Goal: Use online tool/utility: Utilize a website feature to perform a specific function

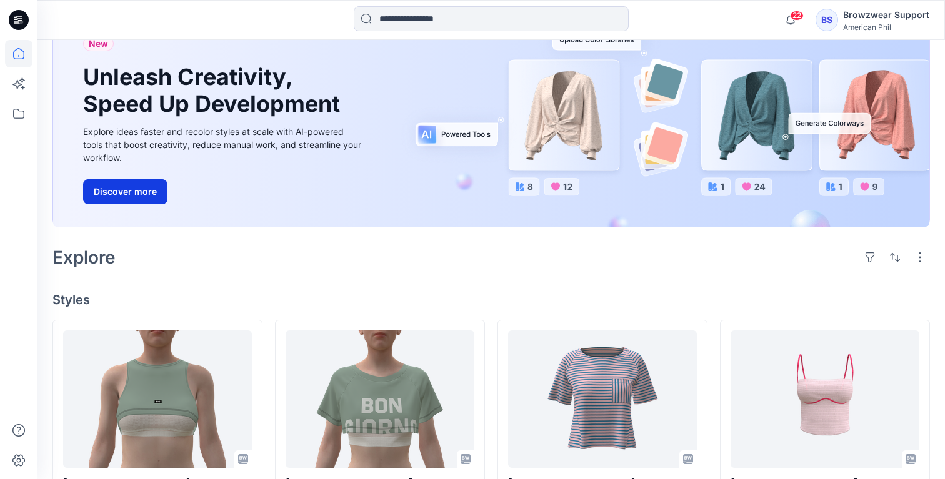
scroll to position [147, 0]
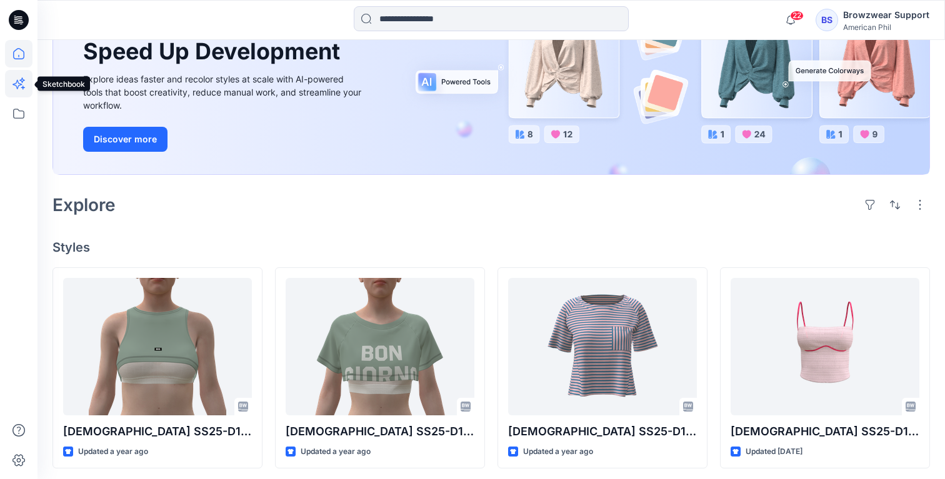
click at [20, 86] on icon at bounding box center [18, 83] width 27 height 27
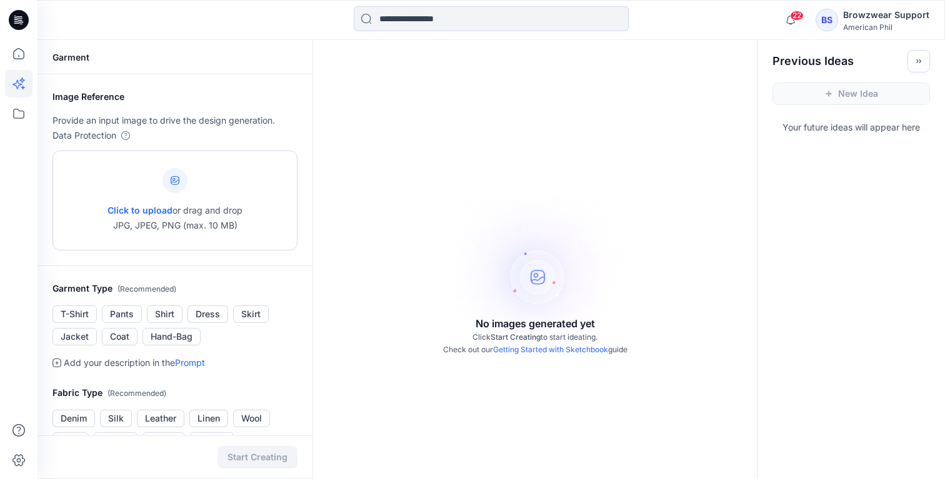
click at [143, 209] on span "Click to upload" at bounding box center [139, 210] width 65 height 11
type input "**********"
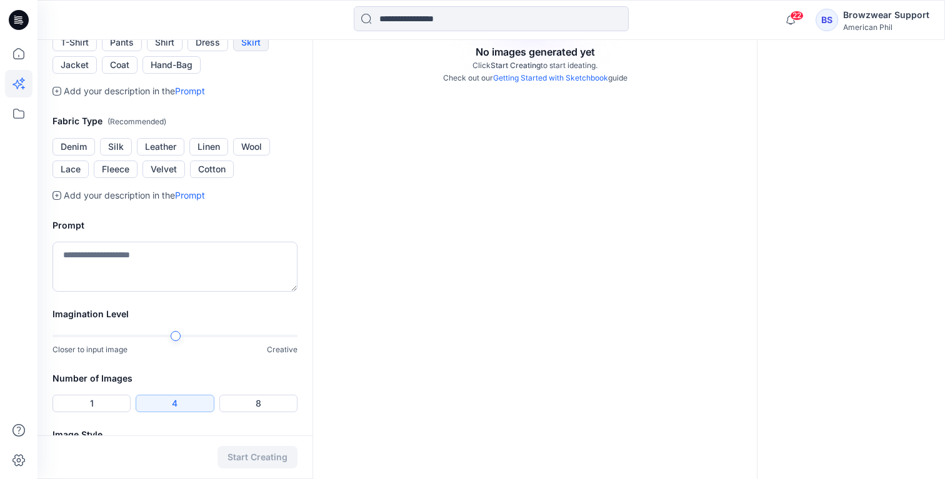
scroll to position [276, 0]
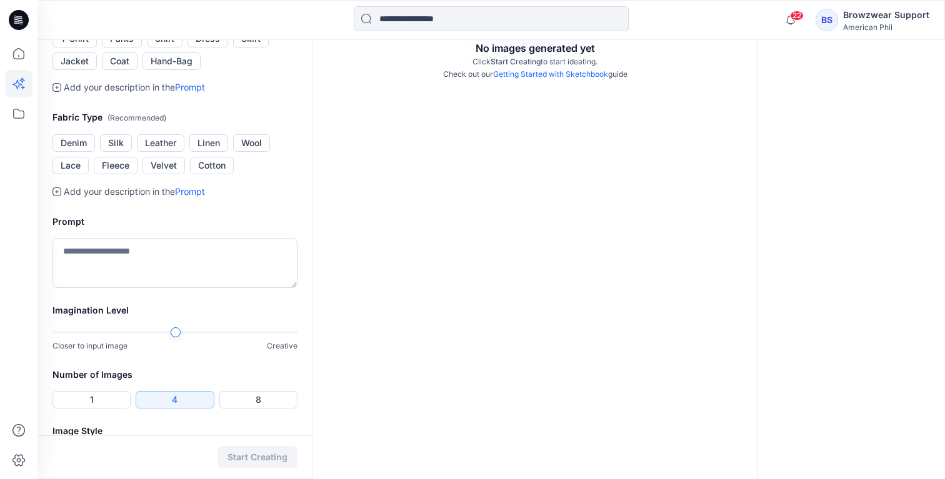
click at [122, 95] on p "Add your description in the Prompt" at bounding box center [134, 87] width 141 height 15
click at [57, 92] on icon at bounding box center [56, 87] width 9 height 9
click at [197, 92] on link "Prompt" at bounding box center [190, 87] width 30 height 11
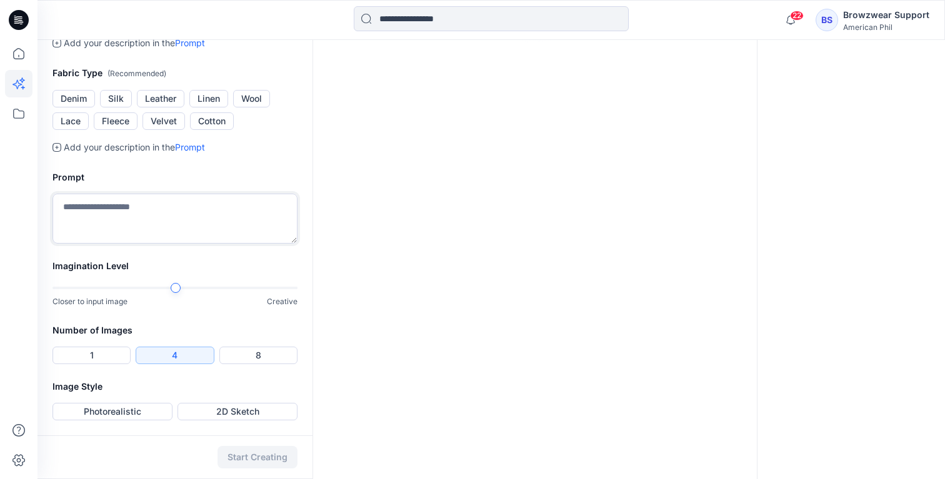
scroll to position [446, 0]
click at [181, 238] on textarea at bounding box center [174, 219] width 245 height 50
type textarea "*"
click at [220, 130] on button "Cotton" at bounding box center [212, 120] width 44 height 17
click at [194, 232] on textarea "**********" at bounding box center [174, 219] width 245 height 50
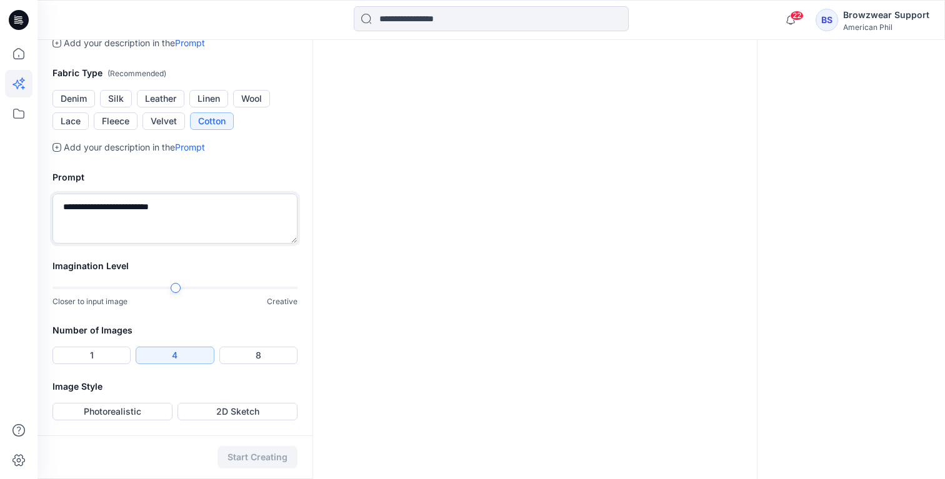
scroll to position [467, 0]
type textarea "**********"
click at [112, 410] on button "Photorealistic" at bounding box center [112, 411] width 120 height 17
click at [261, 454] on button "Start Creating" at bounding box center [257, 457] width 80 height 22
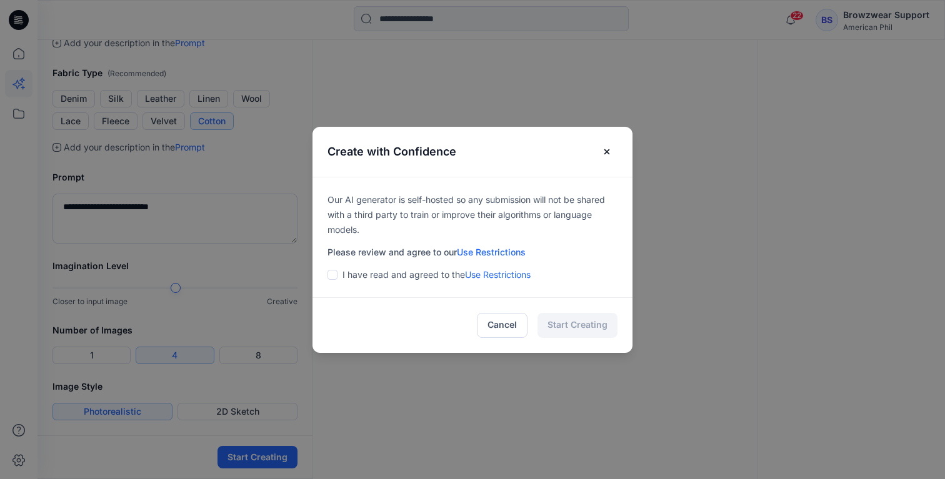
click at [331, 274] on span at bounding box center [332, 275] width 10 height 10
click at [576, 328] on button "Start Creating" at bounding box center [577, 325] width 80 height 25
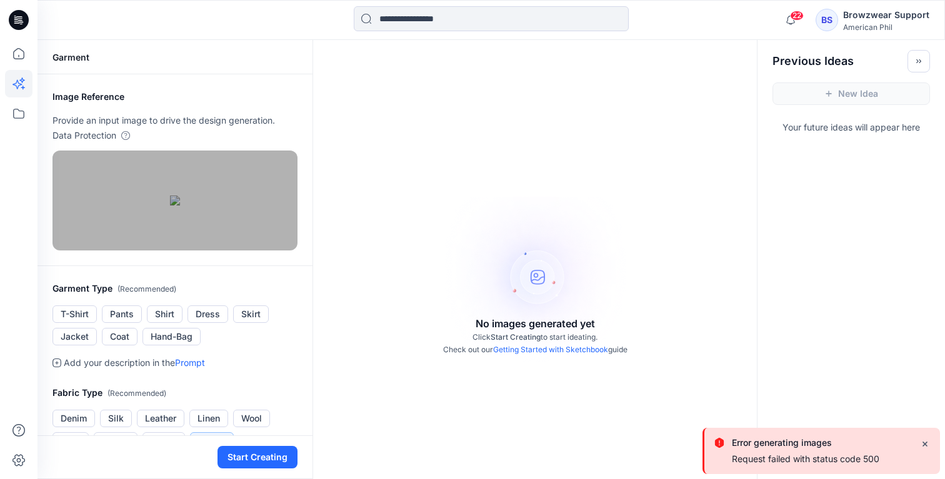
scroll to position [0, 0]
click at [924, 440] on icon "Close" at bounding box center [924, 444] width 9 height 9
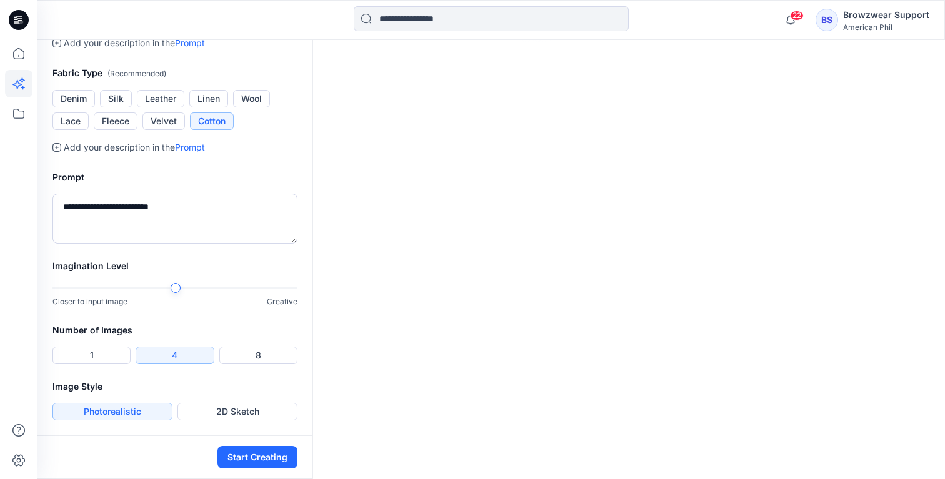
scroll to position [329, 0]
click at [261, 455] on button "Start Creating" at bounding box center [257, 457] width 80 height 22
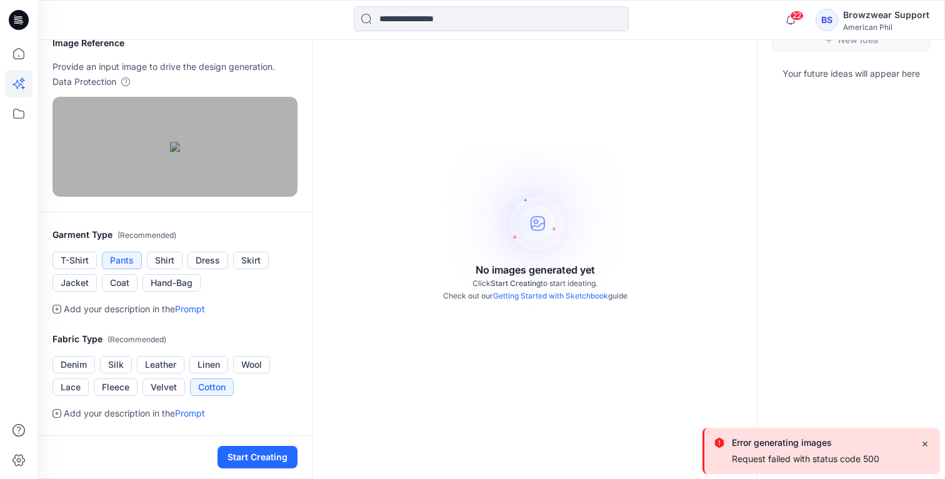
scroll to position [0, 0]
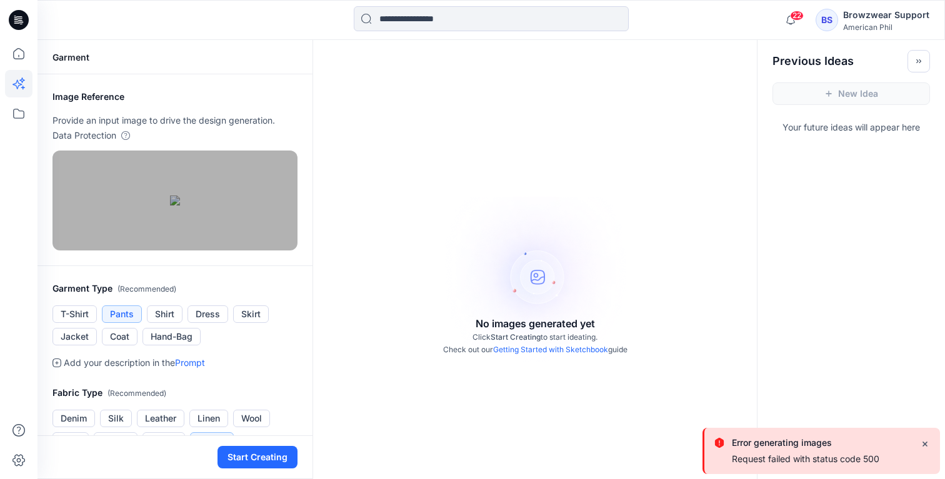
click at [929, 442] on button "Close" at bounding box center [925, 443] width 20 height 20
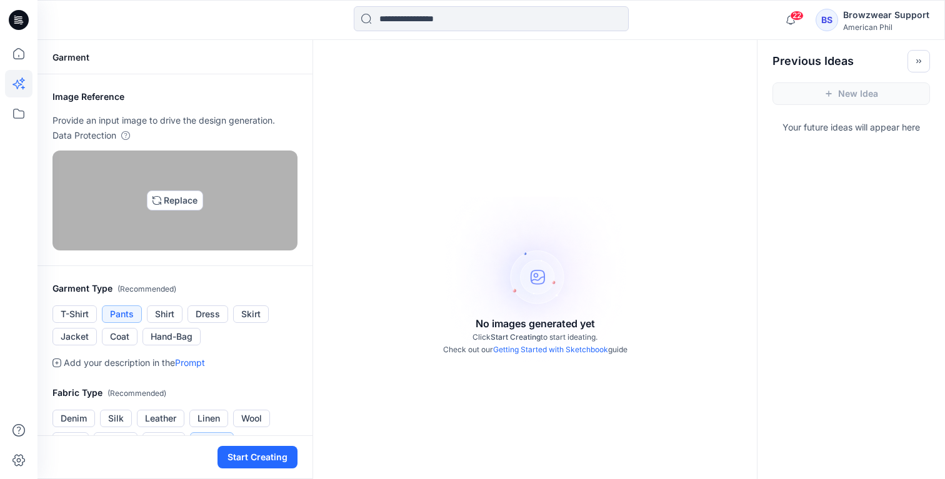
click at [180, 206] on img at bounding box center [175, 201] width 10 height 10
type input "**********"
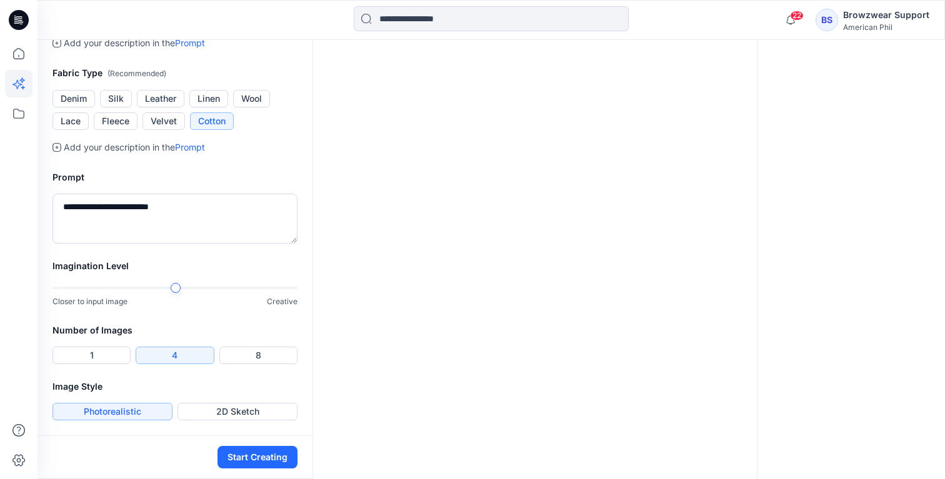
scroll to position [467, 0]
click at [272, 454] on button "Start Creating" at bounding box center [257, 457] width 80 height 22
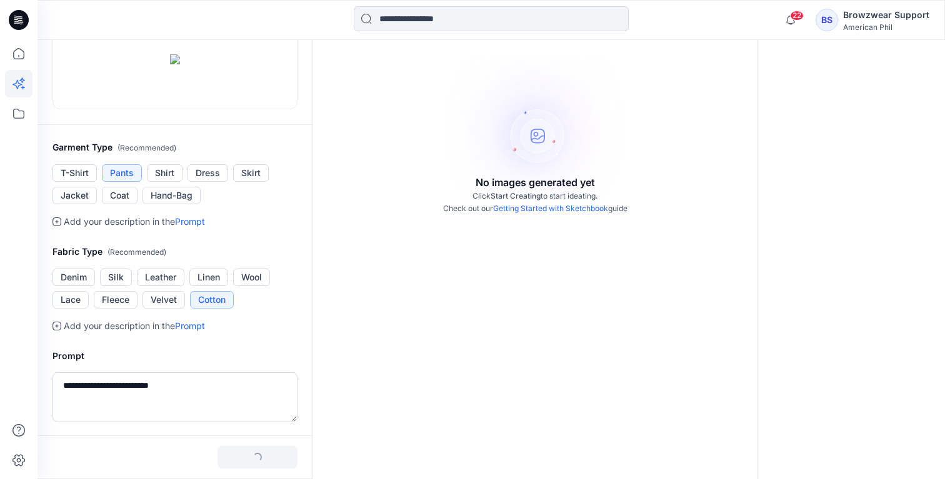
scroll to position [172, 0]
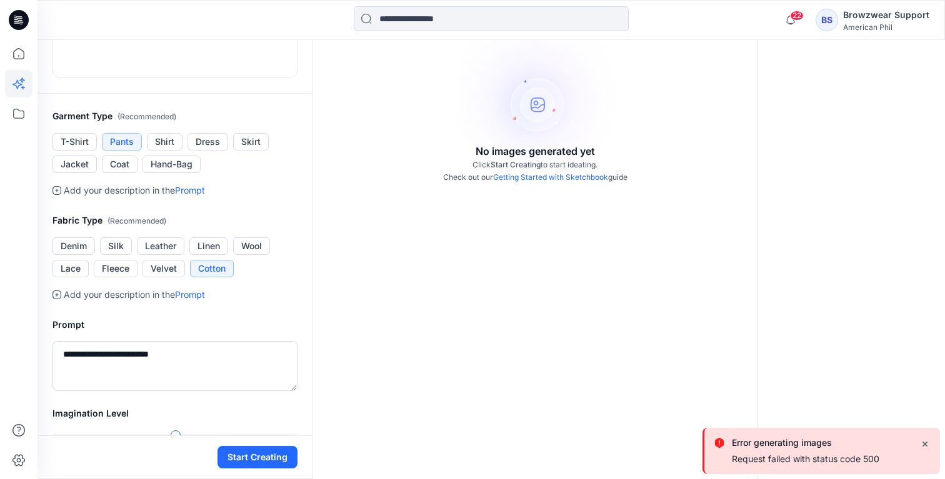
click at [927, 442] on icon "Close" at bounding box center [924, 444] width 9 height 9
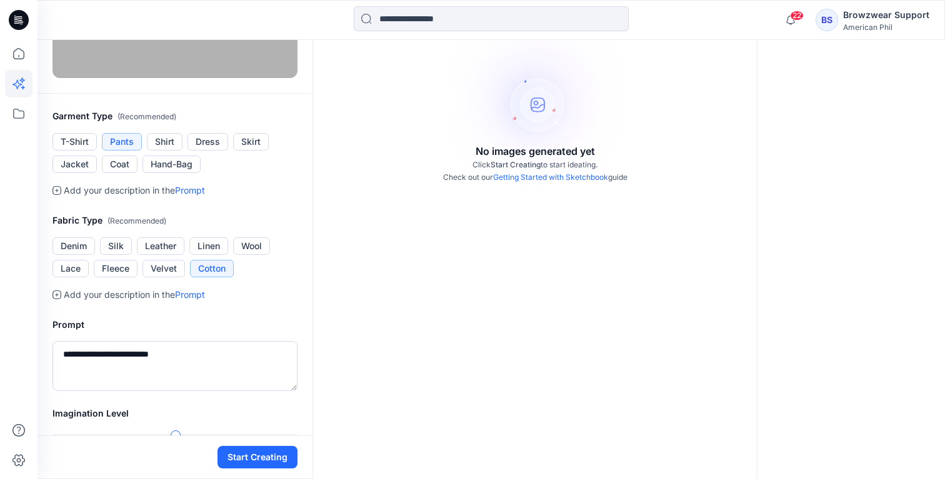
scroll to position [0, 0]
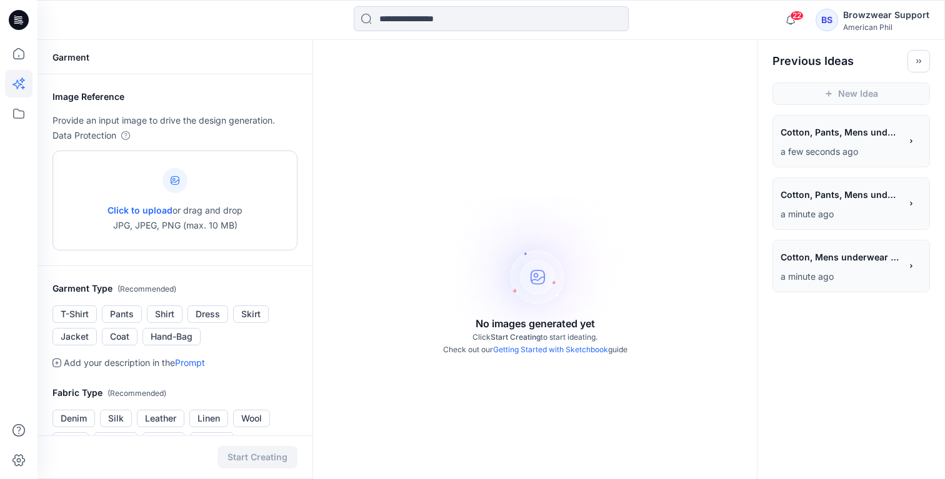
click at [175, 186] on div at bounding box center [174, 180] width 25 height 25
type input "**********"
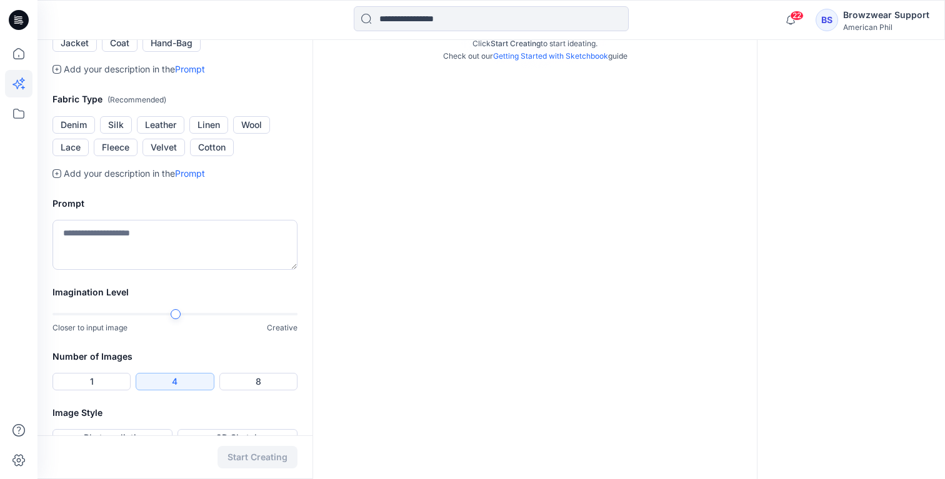
scroll to position [270, 0]
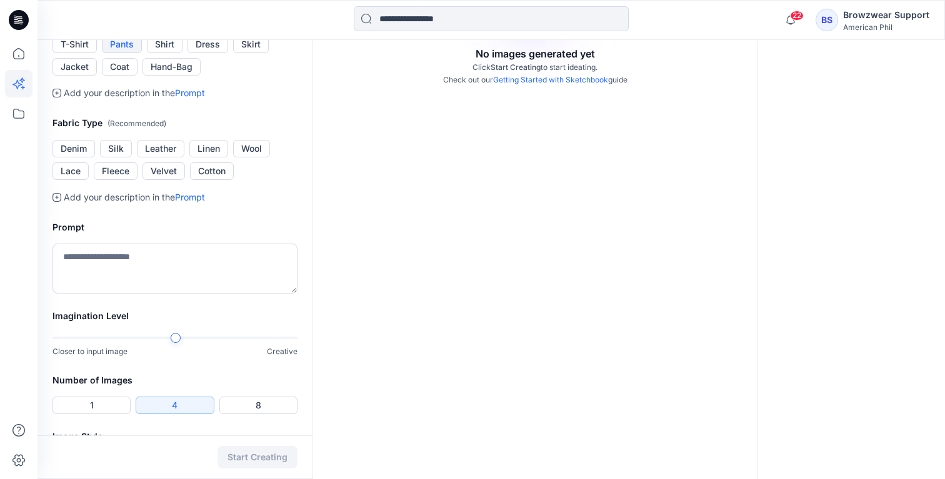
click at [124, 53] on button "Pants" at bounding box center [122, 44] width 40 height 17
click at [214, 180] on button "Cotton" at bounding box center [212, 170] width 44 height 17
click at [177, 294] on textarea at bounding box center [174, 269] width 245 height 50
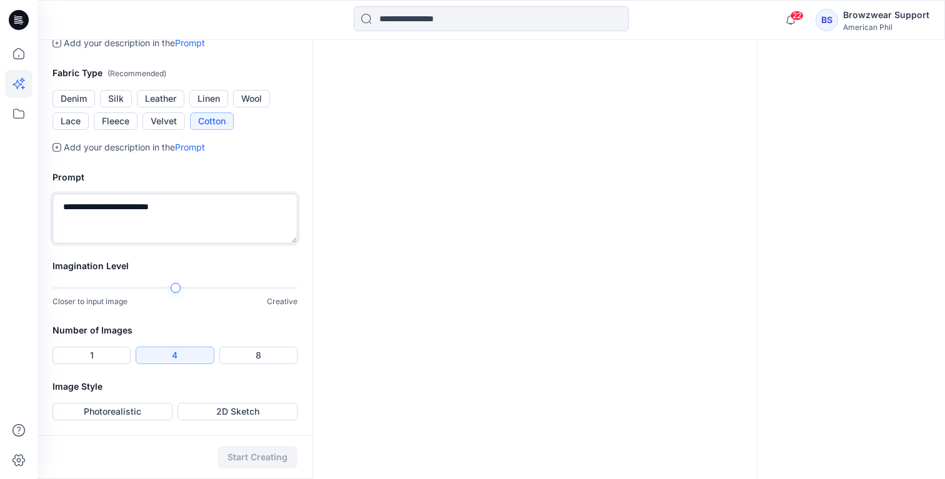
scroll to position [438, 0]
type textarea "**********"
click at [133, 414] on button "Photorealistic" at bounding box center [112, 411] width 120 height 17
click at [275, 461] on button "Start Creating" at bounding box center [257, 457] width 80 height 22
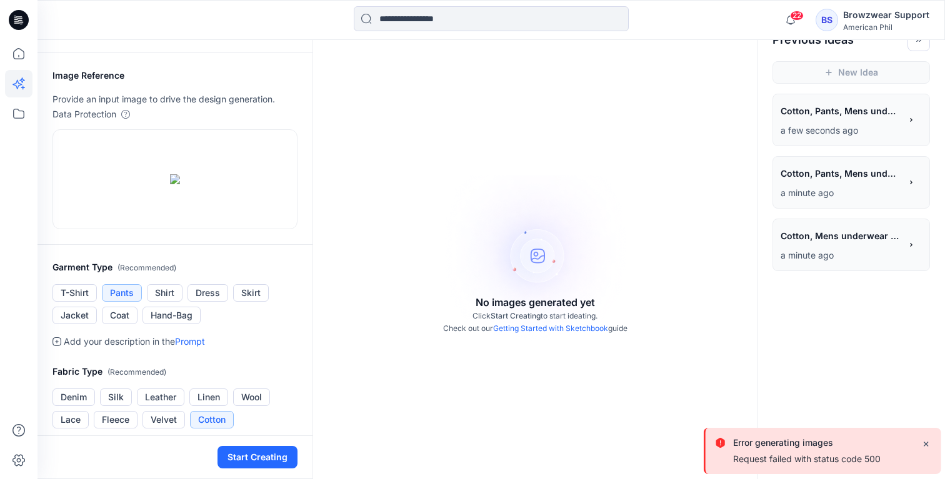
scroll to position [34, 0]
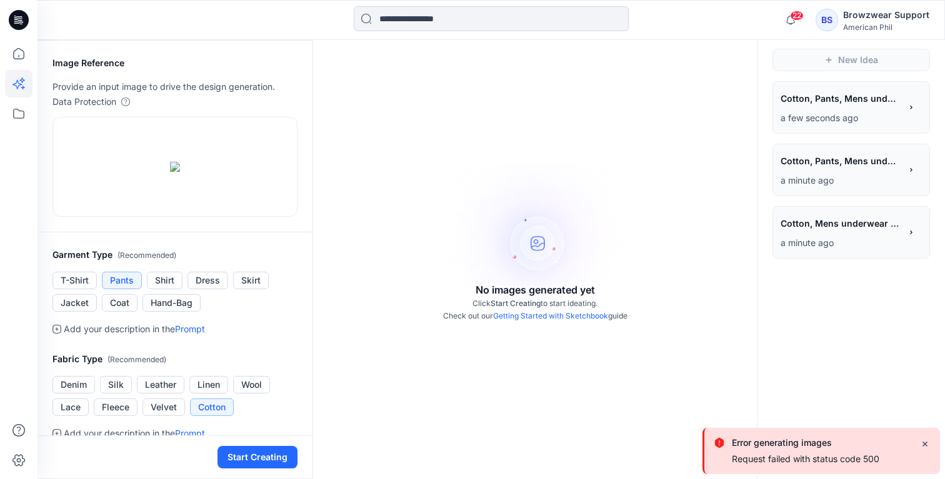
click at [925, 443] on icon "Close" at bounding box center [924, 444] width 4 height 4
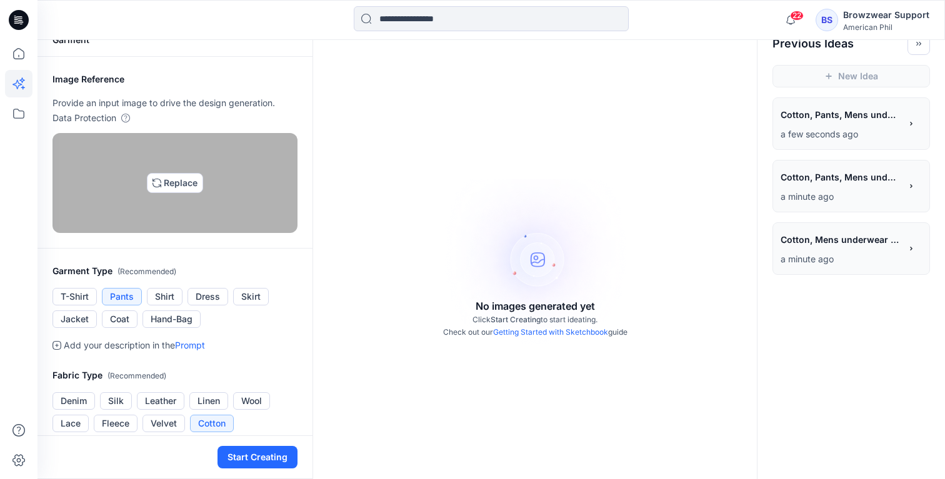
scroll to position [0, 0]
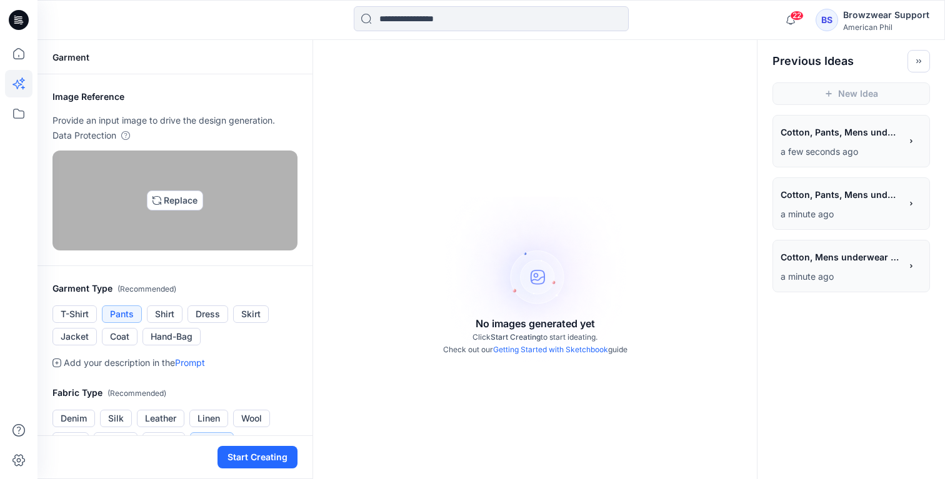
click at [178, 206] on img at bounding box center [175, 201] width 10 height 10
type input "**********"
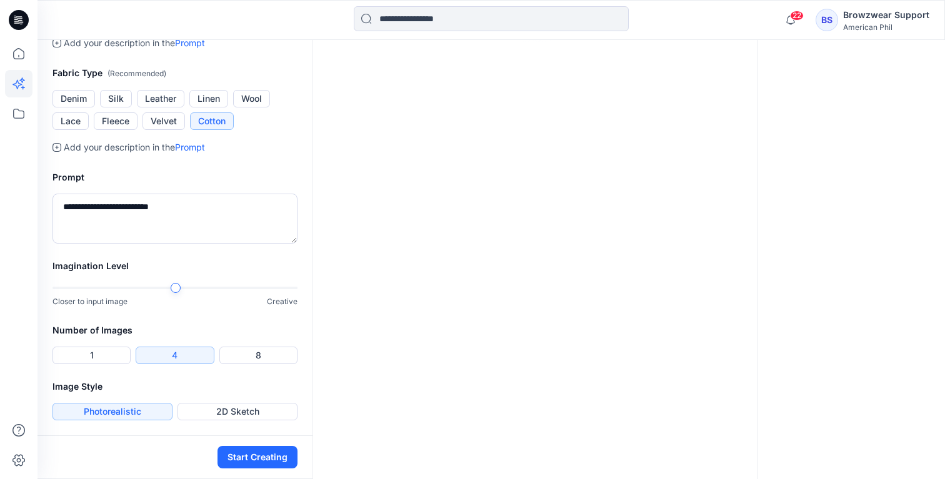
scroll to position [467, 0]
click at [213, 204] on textarea "**********" at bounding box center [174, 219] width 245 height 50
drag, startPoint x: 85, startPoint y: 209, endPoint x: 45, endPoint y: 208, distance: 40.0
click at [45, 208] on div "**********" at bounding box center [174, 207] width 275 height 104
type textarea "**********"
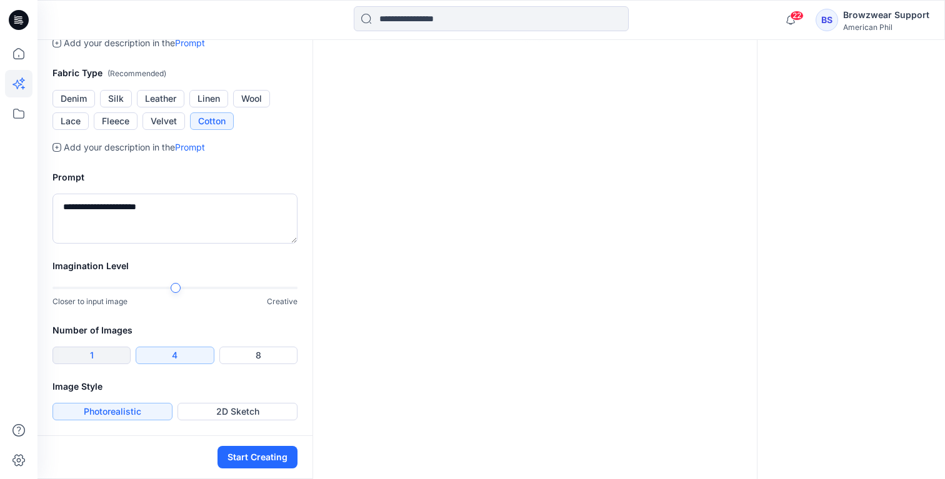
click at [92, 355] on button "1" at bounding box center [91, 355] width 78 height 17
click at [261, 456] on button "Start Creating" at bounding box center [257, 457] width 80 height 22
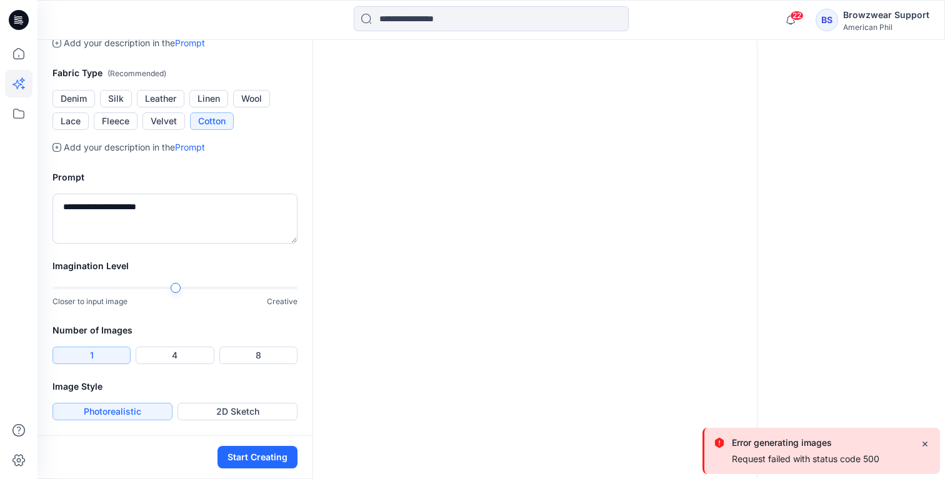
scroll to position [0, 0]
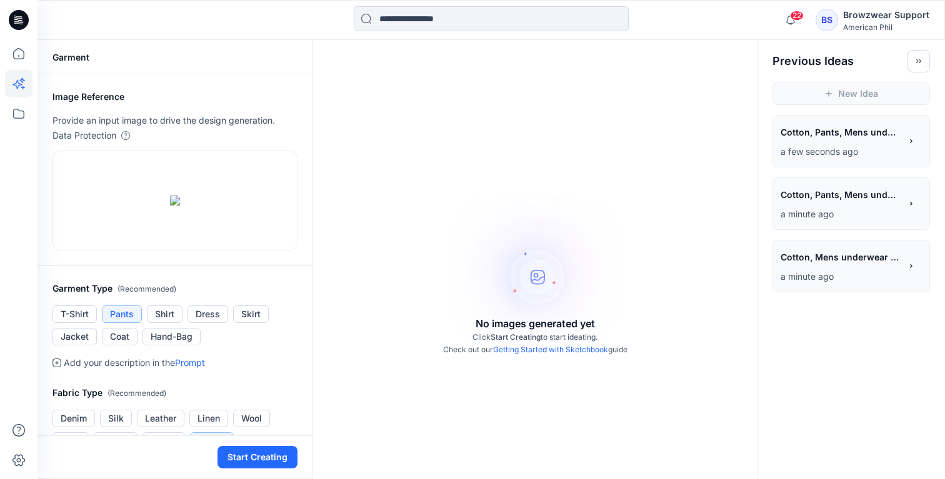
click at [831, 147] on p "a few seconds ago" at bounding box center [840, 151] width 120 height 15
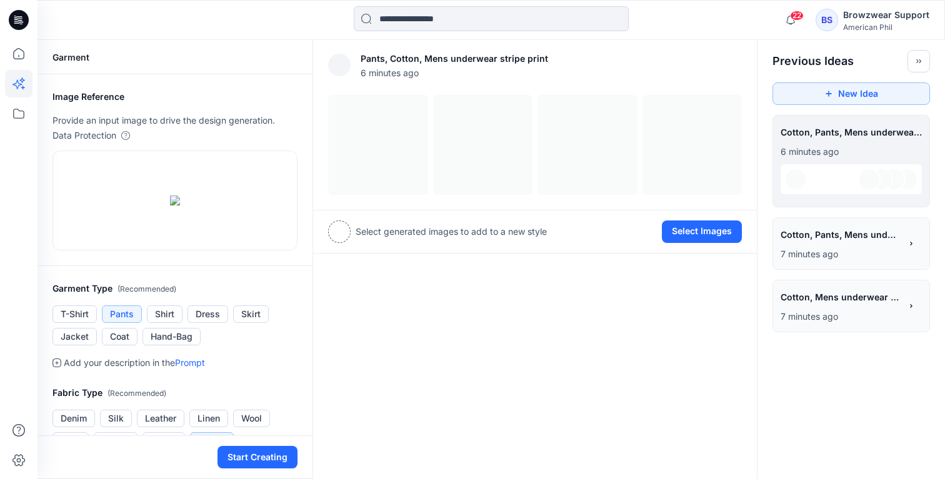
click at [837, 257] on p "7 minutes ago" at bounding box center [840, 254] width 120 height 15
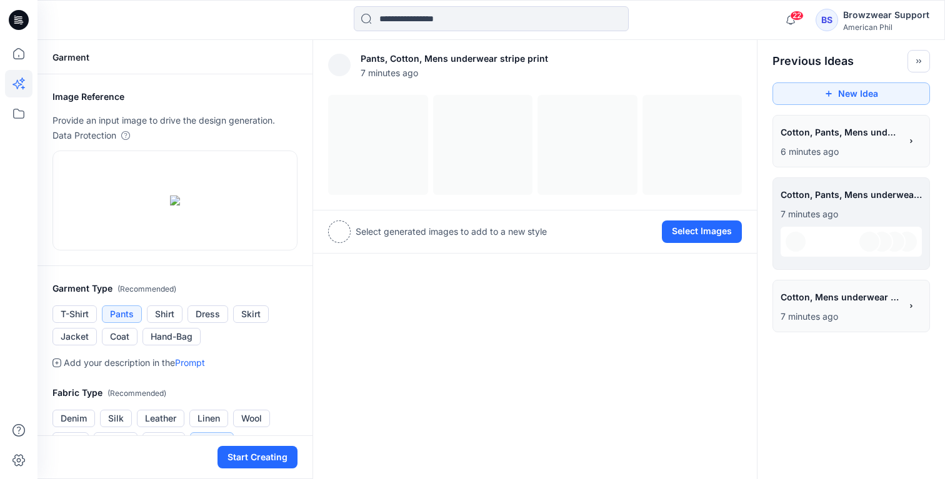
click at [836, 309] on div "**********" at bounding box center [840, 298] width 120 height 21
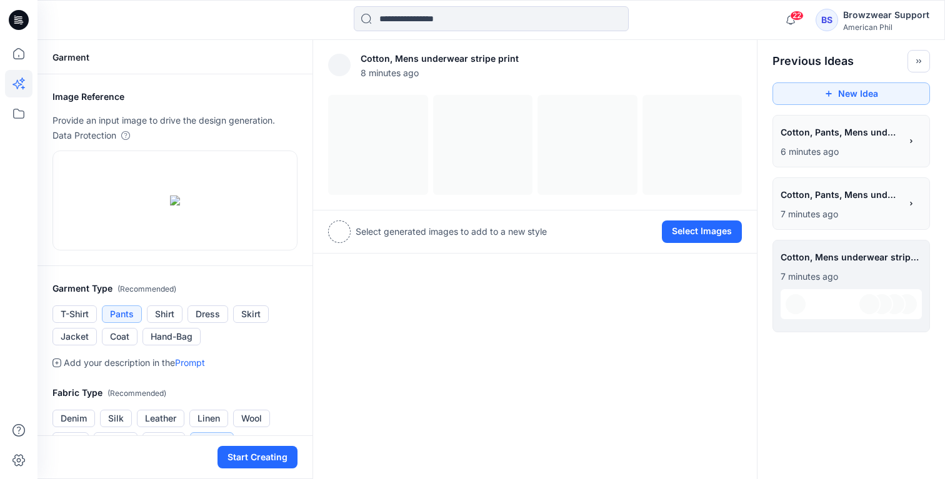
click at [846, 156] on p "6 minutes ago" at bounding box center [840, 151] width 120 height 15
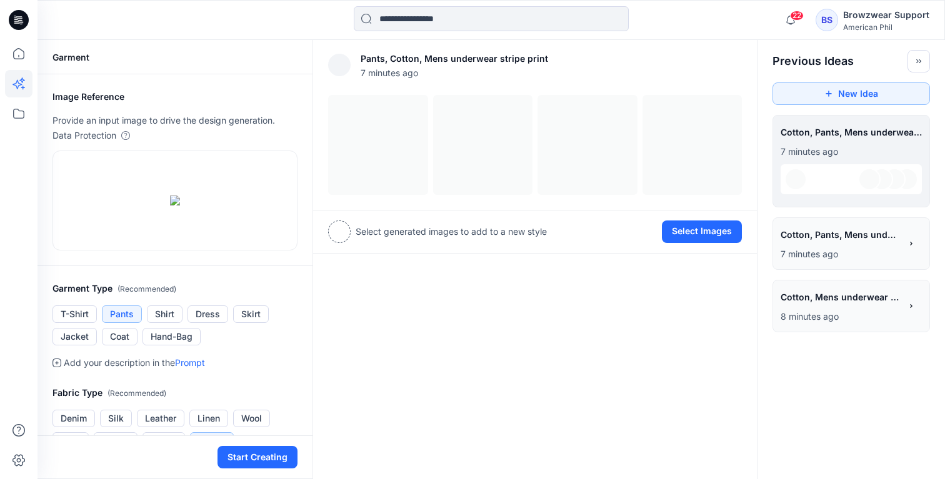
click at [857, 245] on div "**********" at bounding box center [840, 236] width 120 height 21
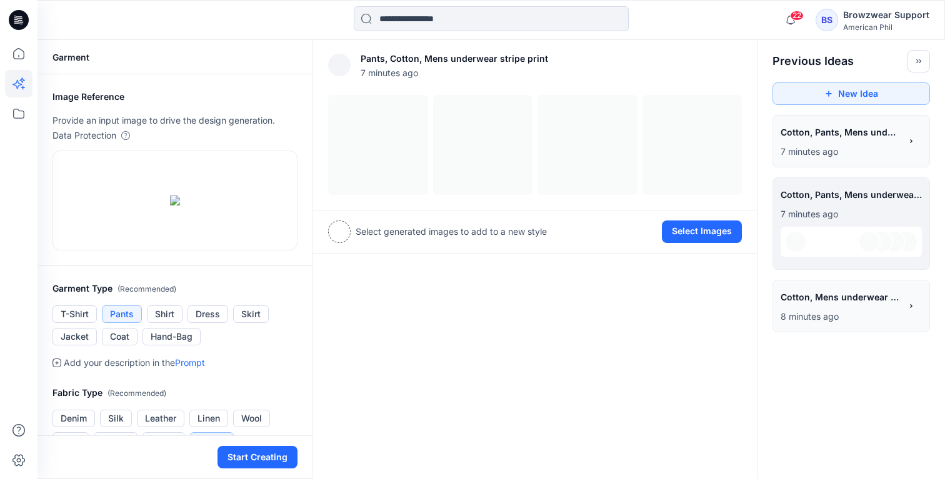
click at [855, 304] on span "Cotton, Mens underwear stripe print" at bounding box center [839, 297] width 119 height 18
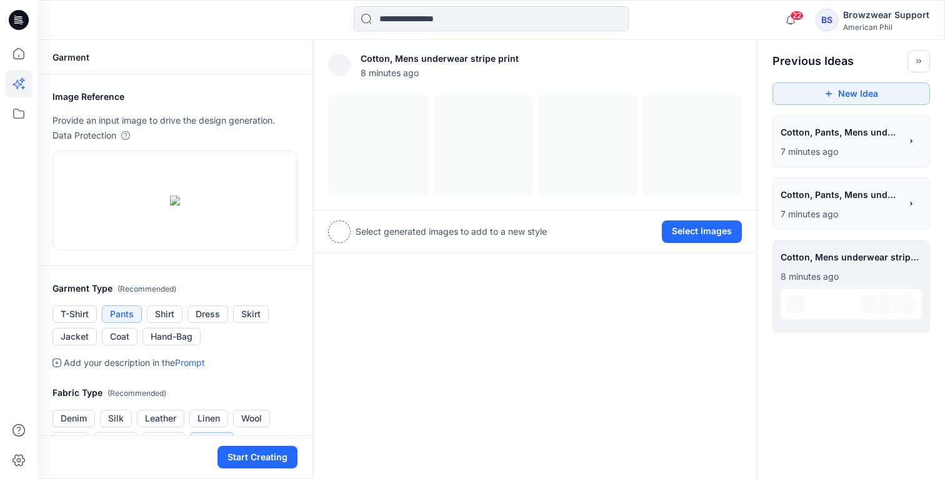
click at [835, 272] on p "8 minutes ago" at bounding box center [850, 276] width 141 height 15
click at [843, 196] on span "Cotton, Pants, Mens underwear stripe print" at bounding box center [839, 195] width 119 height 18
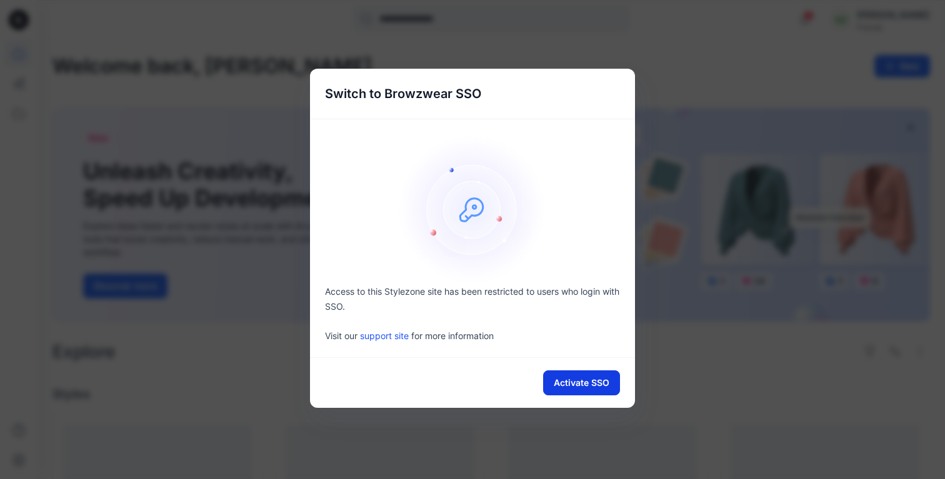
click at [593, 391] on button "Activate SSO" at bounding box center [581, 383] width 77 height 25
click at [564, 381] on button "Activate SSO" at bounding box center [581, 383] width 77 height 25
click at [804, 32] on div "Switch to Browzwear SSO Access to this Stylezone site has been restricted to us…" at bounding box center [472, 239] width 945 height 479
click at [719, 78] on div "Switch to Browzwear SSO Access to this Stylezone site has been restricted to us…" at bounding box center [472, 239] width 945 height 479
click at [545, 103] on div "Switch to Browzwear SSO" at bounding box center [472, 94] width 325 height 50
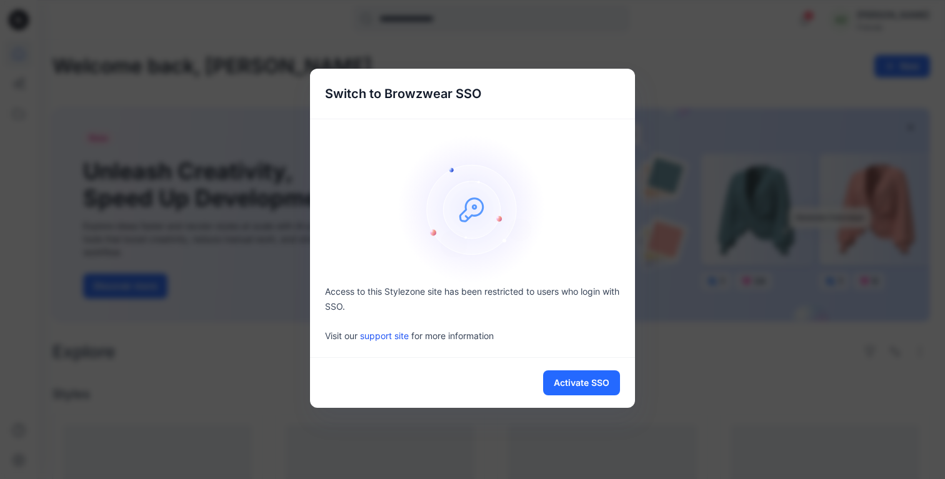
click at [545, 103] on div "Switch to Browzwear SSO" at bounding box center [472, 94] width 325 height 50
click at [707, 187] on div "Switch to Browzwear SSO Access to this Stylezone site has been restricted to us…" at bounding box center [472, 239] width 945 height 479
click at [595, 386] on button "Activate SSO" at bounding box center [581, 383] width 77 height 25
click at [728, 101] on div "Switch to Browzwear SSO Access to this Stylezone site has been restricted to us…" at bounding box center [472, 239] width 945 height 479
click at [594, 377] on button "Activate SSO" at bounding box center [581, 383] width 77 height 25
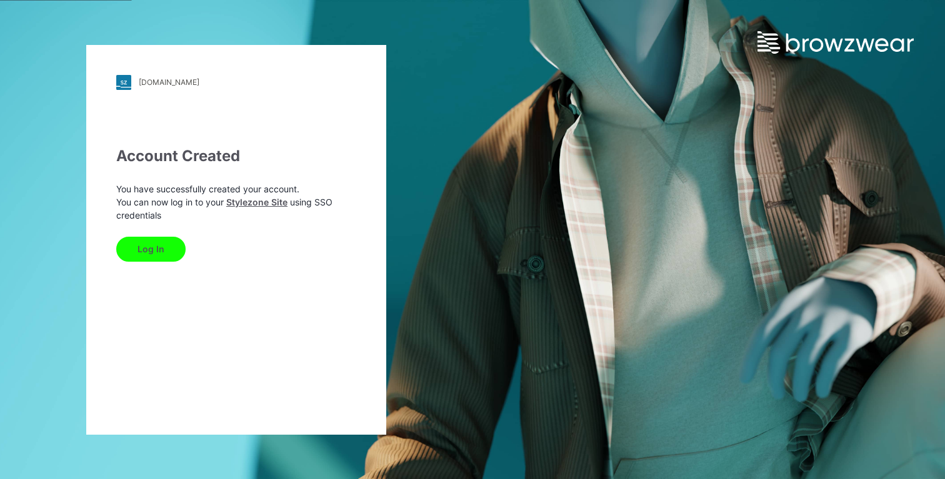
click at [168, 252] on button "Log In" at bounding box center [150, 249] width 69 height 25
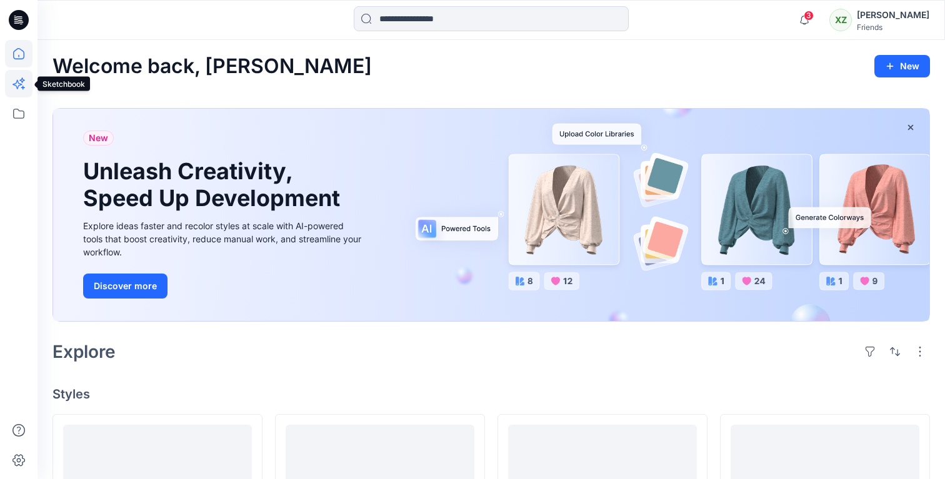
click at [18, 90] on icon at bounding box center [18, 83] width 27 height 27
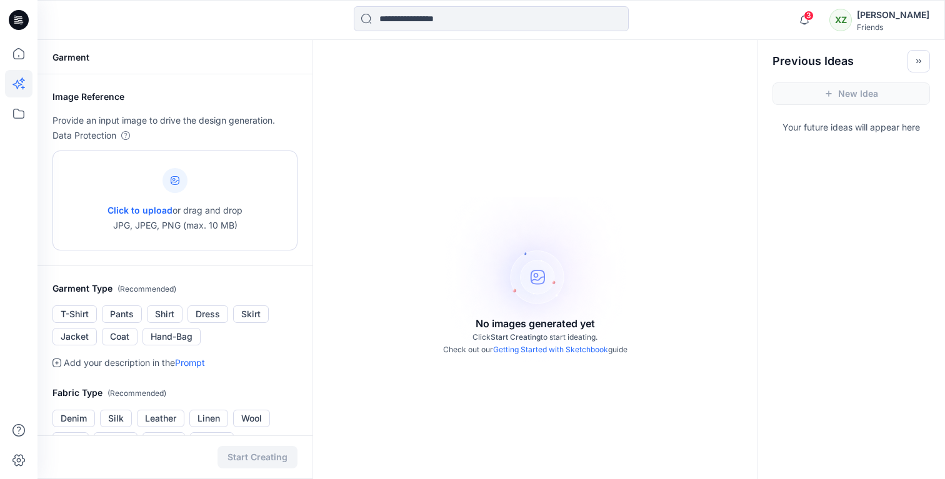
click at [154, 207] on span "Click to upload" at bounding box center [139, 210] width 65 height 11
type input "**********"
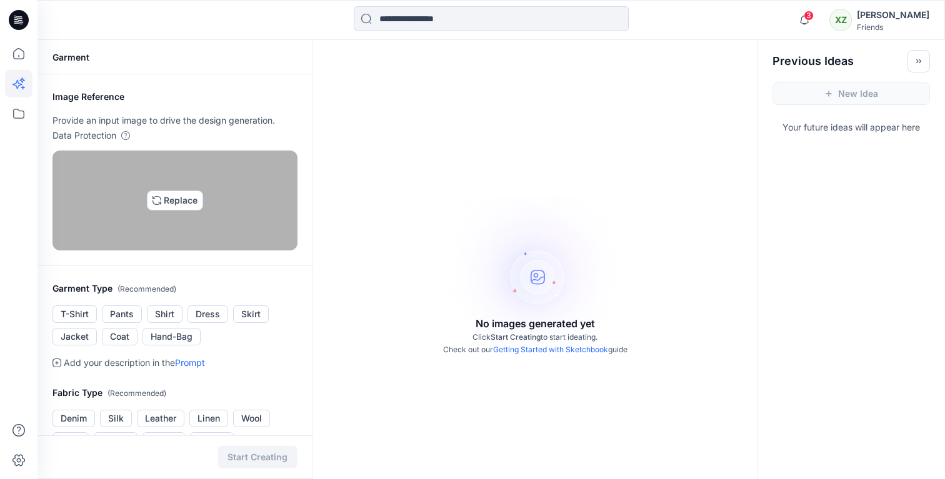
click at [179, 206] on img at bounding box center [175, 201] width 10 height 10
type input "**********"
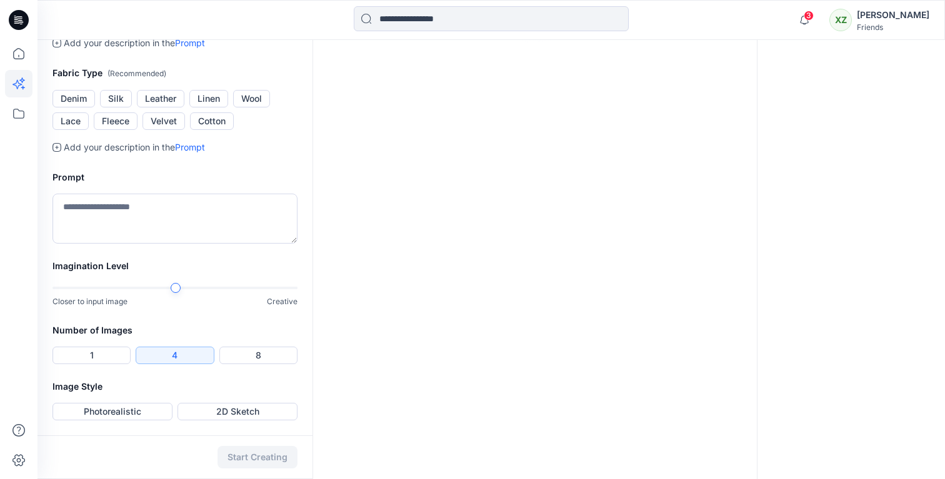
scroll to position [417, 0]
click at [221, 130] on button "Cotton" at bounding box center [212, 120] width 44 height 17
click at [201, 244] on textarea at bounding box center [174, 219] width 245 height 50
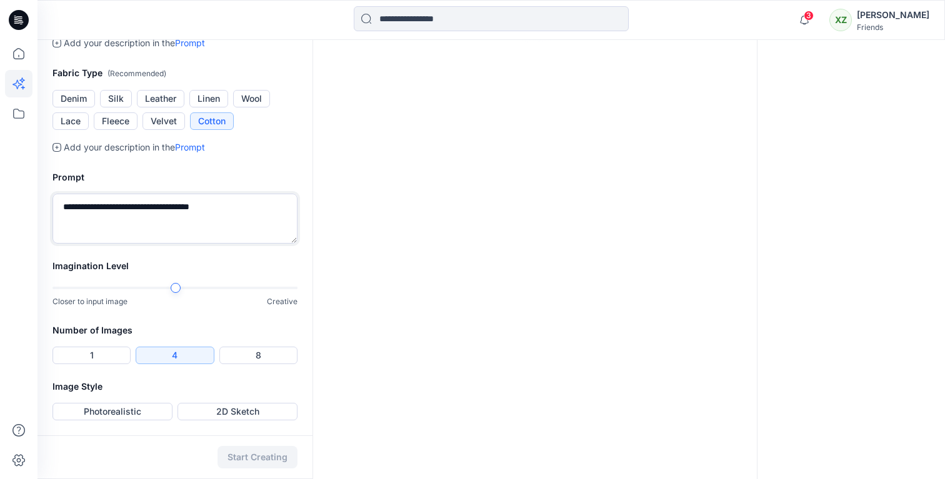
type textarea "**********"
click at [209, 332] on h2 "Number of Images" at bounding box center [174, 330] width 245 height 15
click at [103, 354] on button "1" at bounding box center [91, 355] width 78 height 17
click at [149, 413] on button "Photorealistic" at bounding box center [112, 411] width 120 height 17
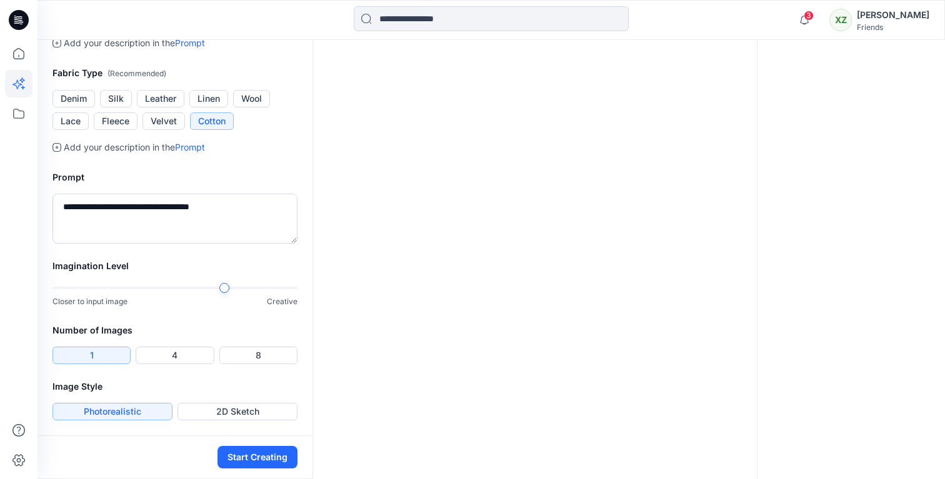
click at [236, 287] on div at bounding box center [174, 288] width 245 height 9
click at [211, 287] on div at bounding box center [174, 288] width 245 height 9
click at [274, 454] on button "Start Creating" at bounding box center [257, 457] width 80 height 22
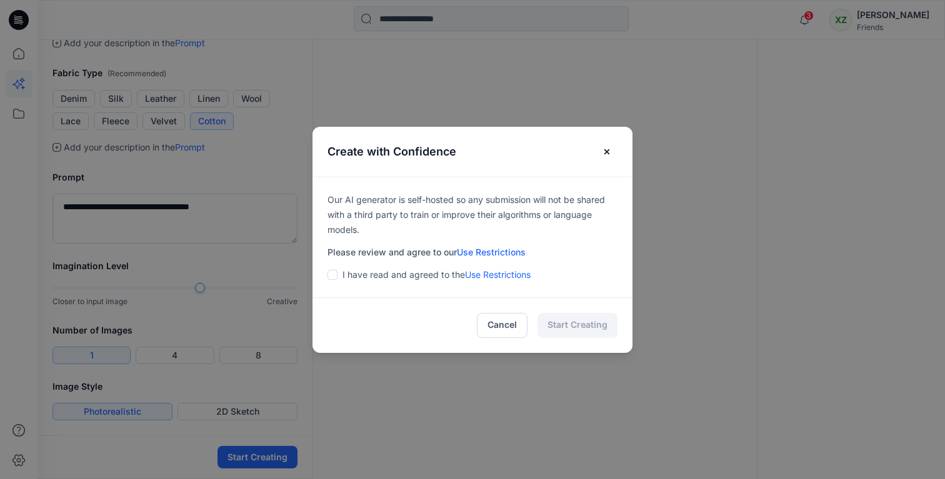
click at [328, 277] on span at bounding box center [332, 275] width 10 height 10
click at [573, 322] on button "Start Creating" at bounding box center [577, 325] width 80 height 25
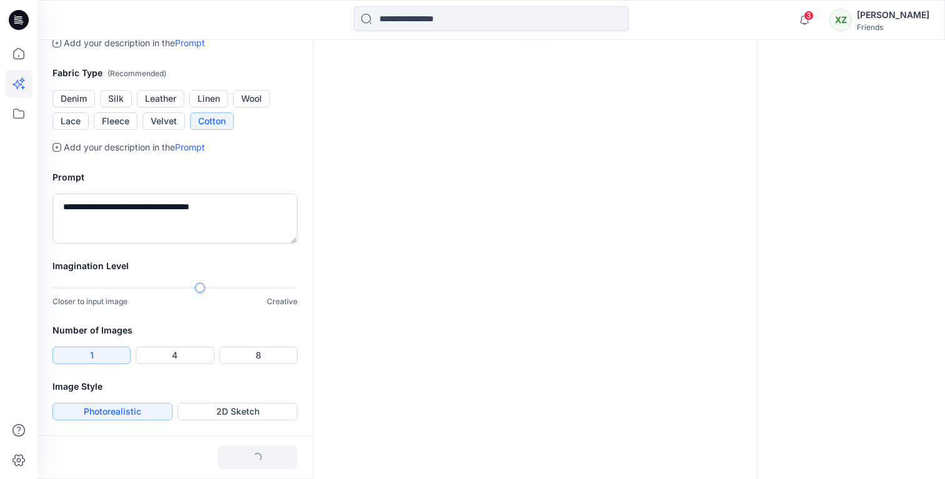
scroll to position [0, 0]
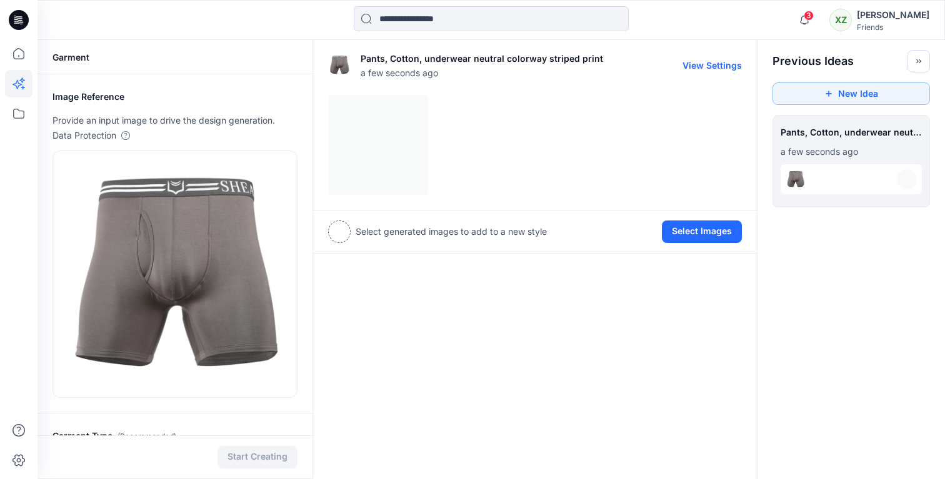
click at [385, 157] on div at bounding box center [535, 145] width 414 height 100
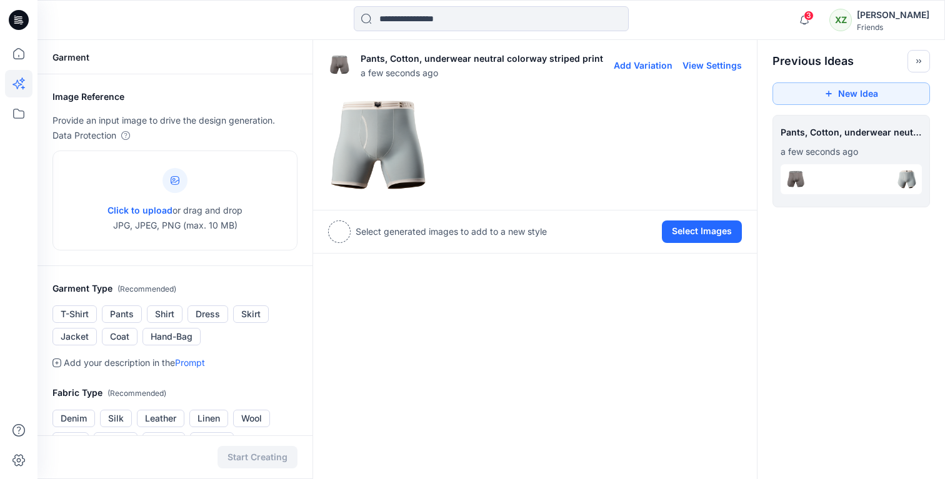
click at [402, 147] on img at bounding box center [378, 145] width 99 height 99
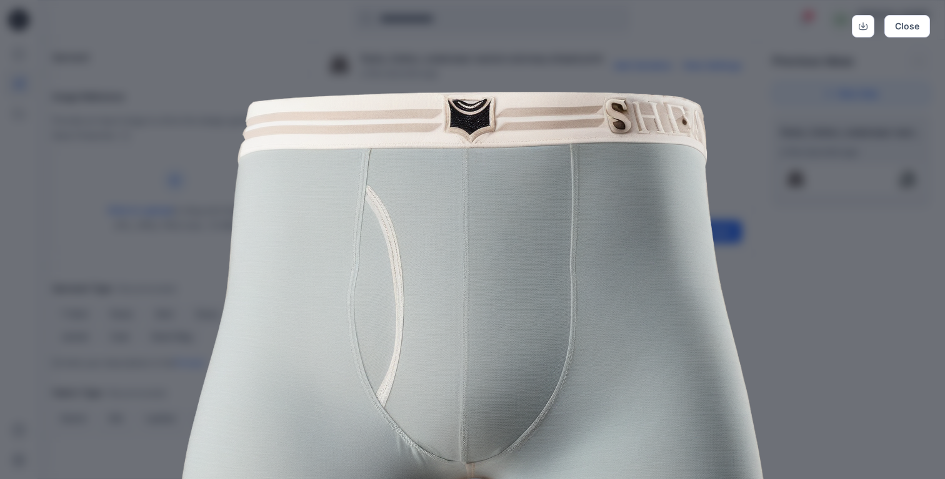
click at [814, 259] on div "Close" at bounding box center [472, 239] width 945 height 479
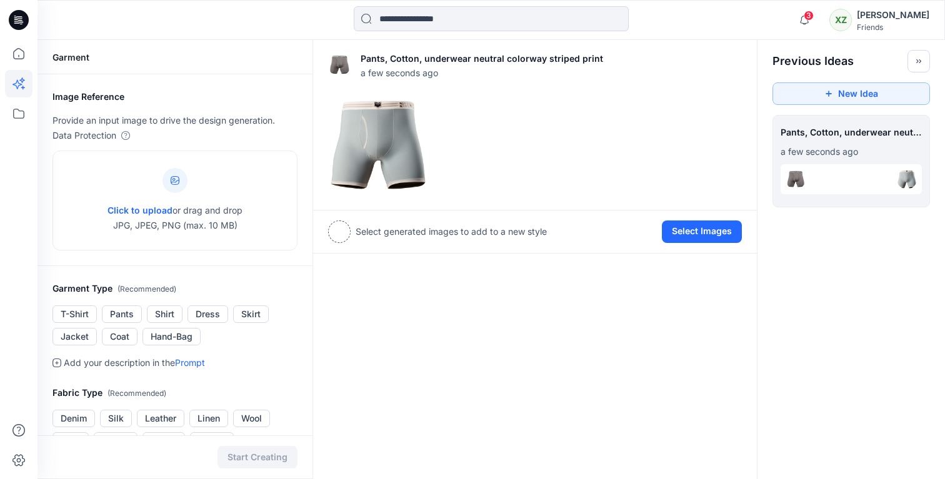
click at [895, 159] on div at bounding box center [850, 179] width 141 height 40
click at [702, 66] on button "View Settings" at bounding box center [711, 65] width 59 height 11
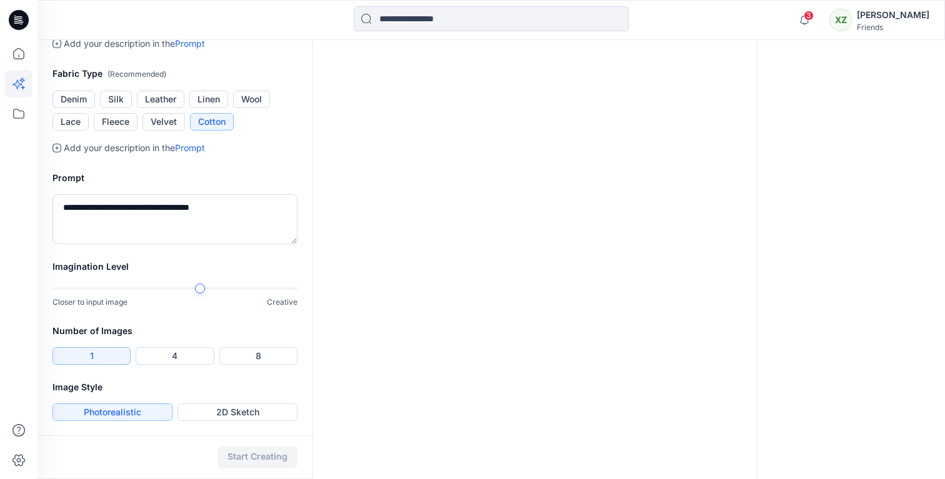
scroll to position [433, 0]
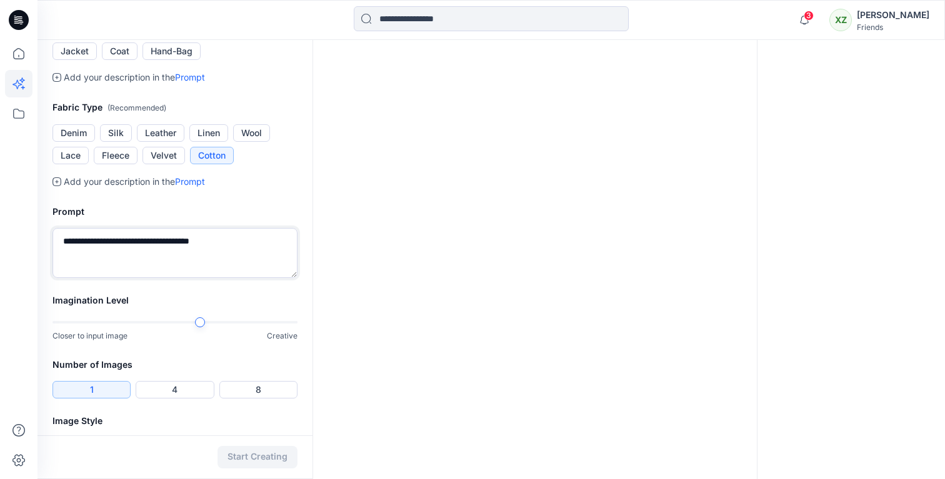
click at [238, 242] on textarea "**********" at bounding box center [174, 253] width 245 height 50
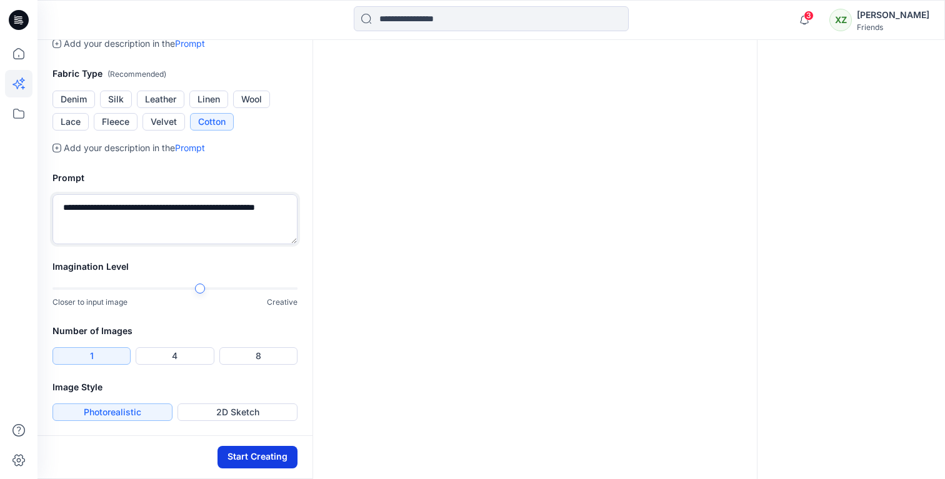
type textarea "**********"
click at [273, 459] on button "Start Creating" at bounding box center [257, 457] width 80 height 22
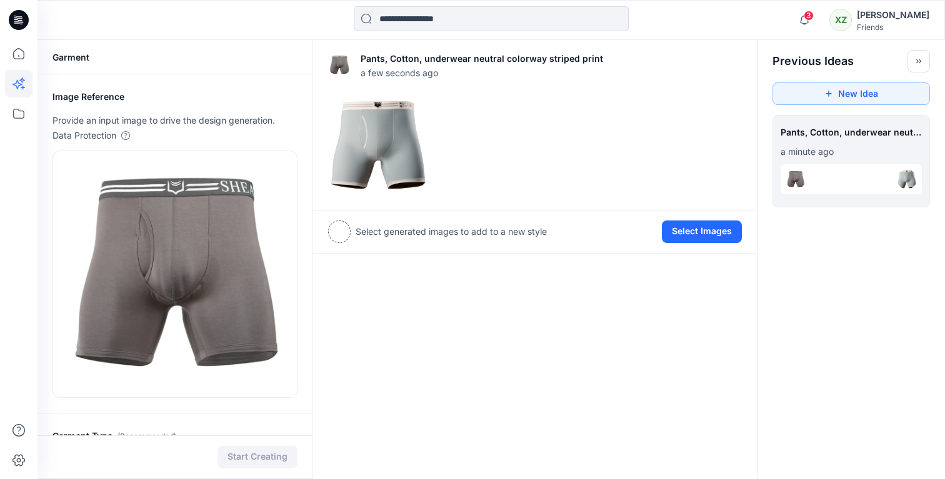
scroll to position [5, 0]
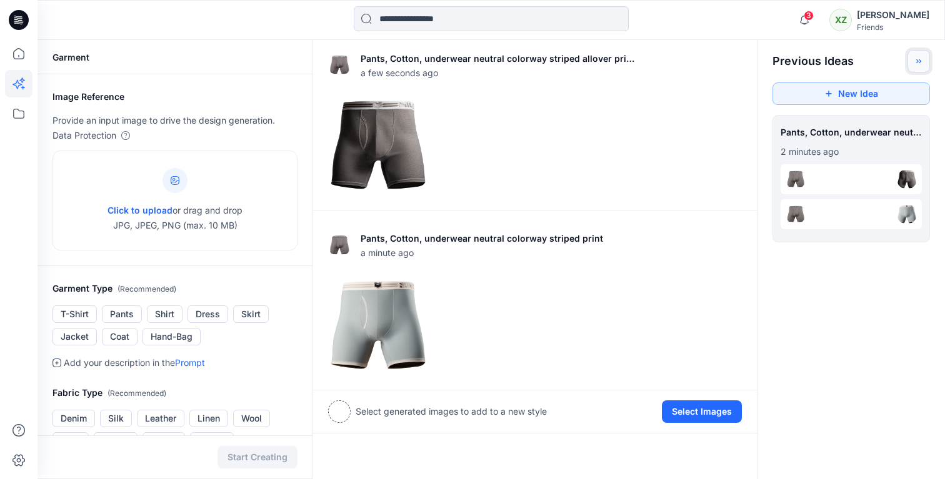
click at [914, 65] on icon "Toggle idea bar" at bounding box center [918, 61] width 9 height 9
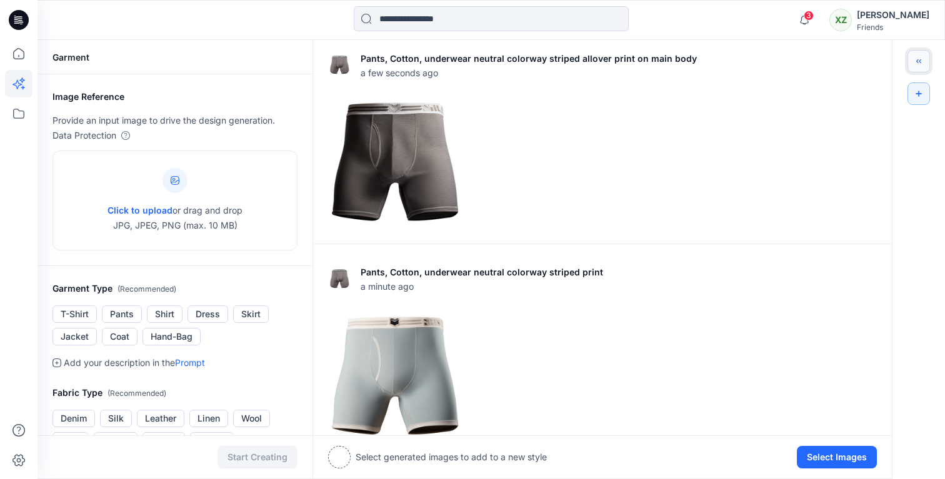
click at [914, 65] on icon "Toggle idea bar" at bounding box center [918, 61] width 9 height 9
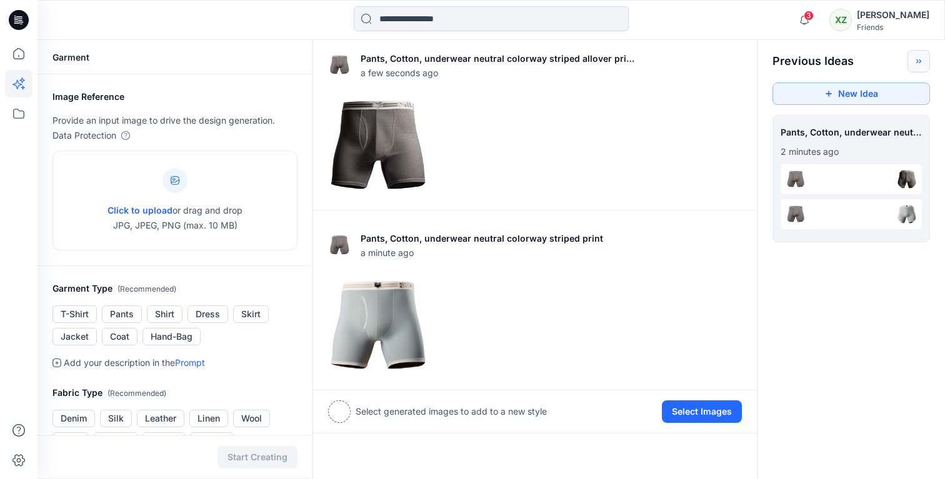
click at [889, 174] on div at bounding box center [850, 179] width 141 height 30
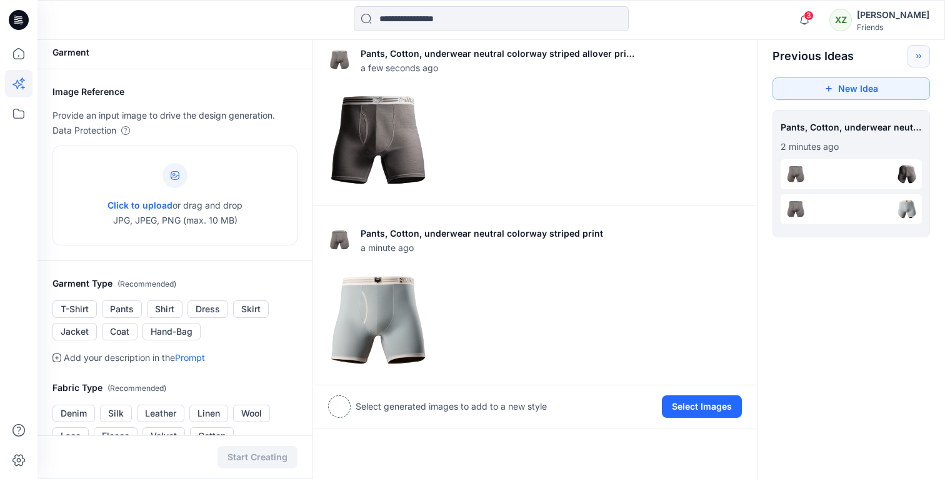
click at [872, 176] on div at bounding box center [850, 174] width 141 height 30
click at [864, 209] on div at bounding box center [850, 209] width 141 height 30
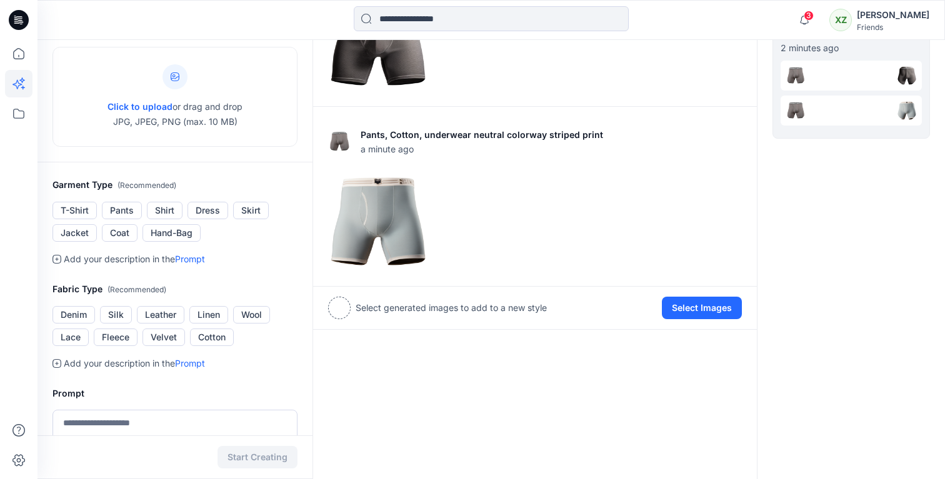
scroll to position [0, 0]
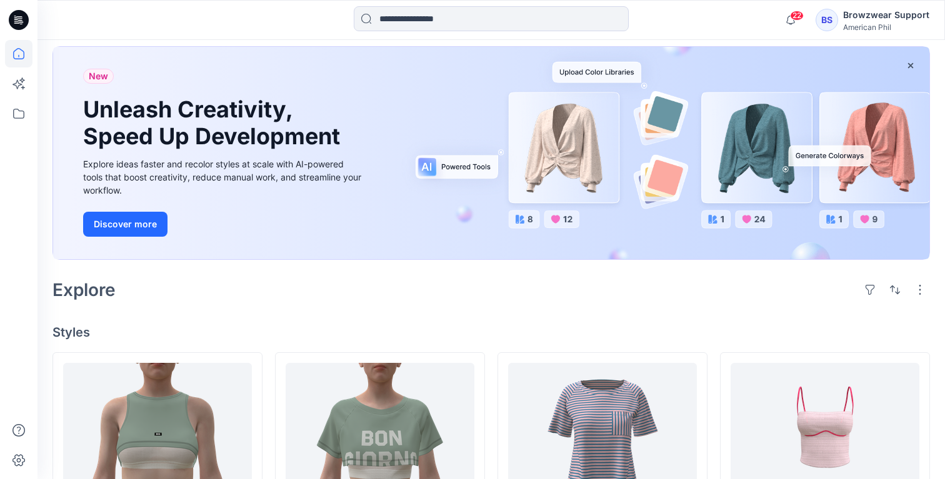
scroll to position [61, 0]
click at [21, 86] on icon at bounding box center [18, 83] width 27 height 27
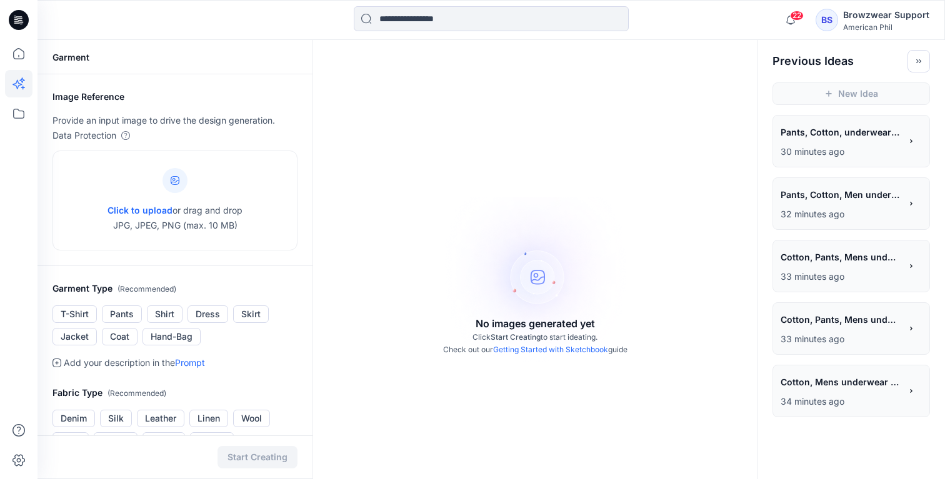
click at [834, 150] on p "30 minutes ago" at bounding box center [840, 151] width 120 height 15
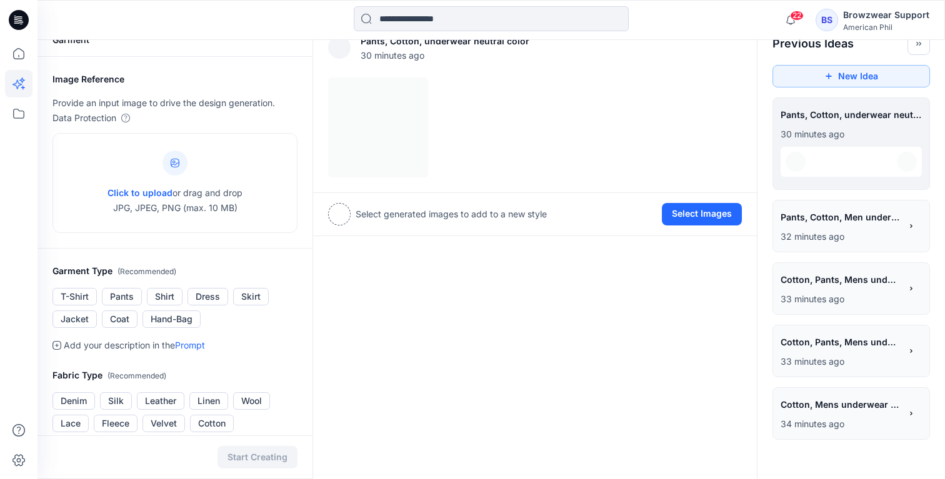
scroll to position [30, 0]
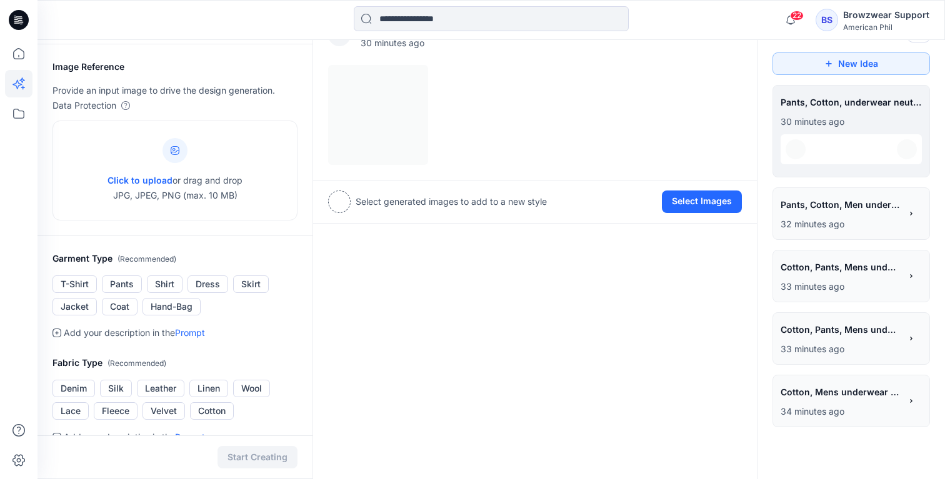
click at [852, 204] on span "Pants, Cotton, Men underwear neutral color" at bounding box center [839, 205] width 119 height 18
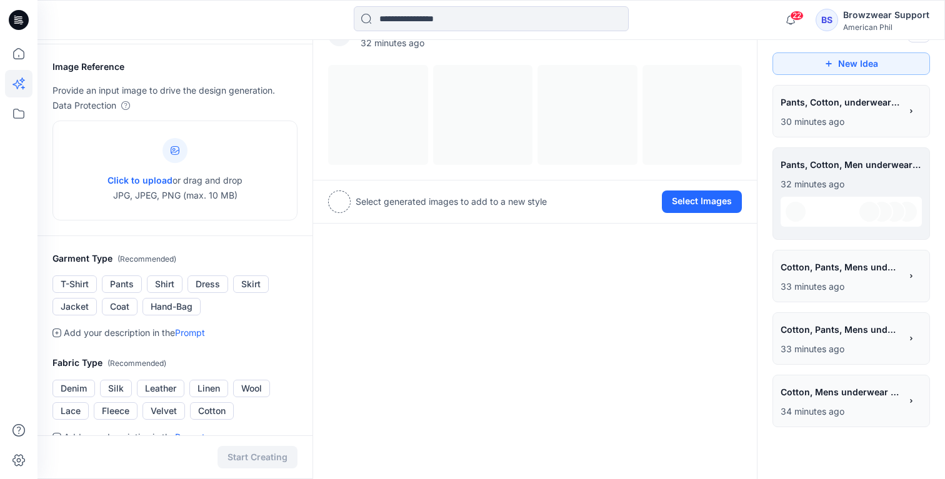
click at [853, 279] on div "**********" at bounding box center [840, 268] width 120 height 21
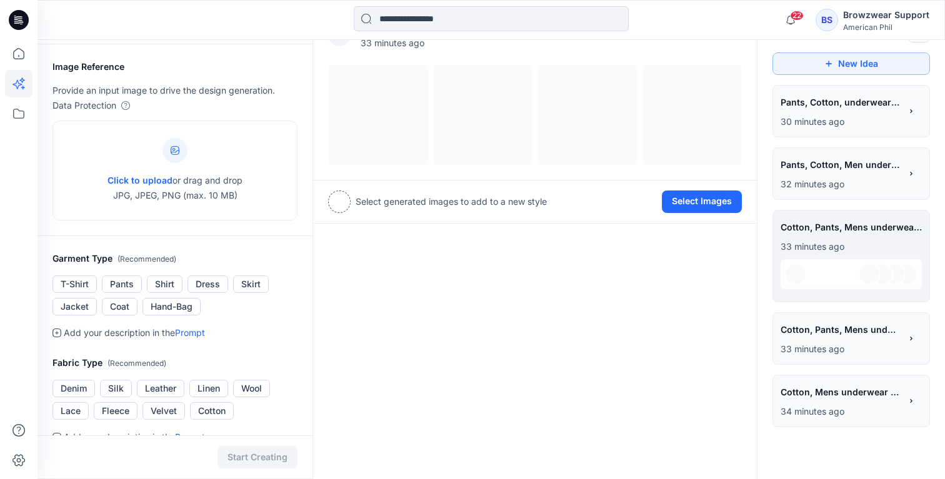
click at [870, 347] on p "33 minutes ago" at bounding box center [840, 349] width 120 height 15
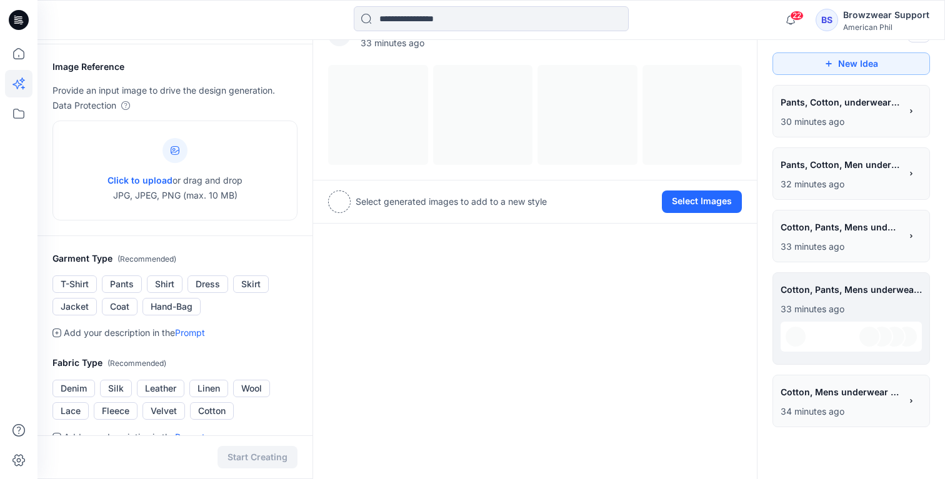
click at [874, 386] on span "Cotton, Mens underwear stripe print" at bounding box center [839, 392] width 119 height 18
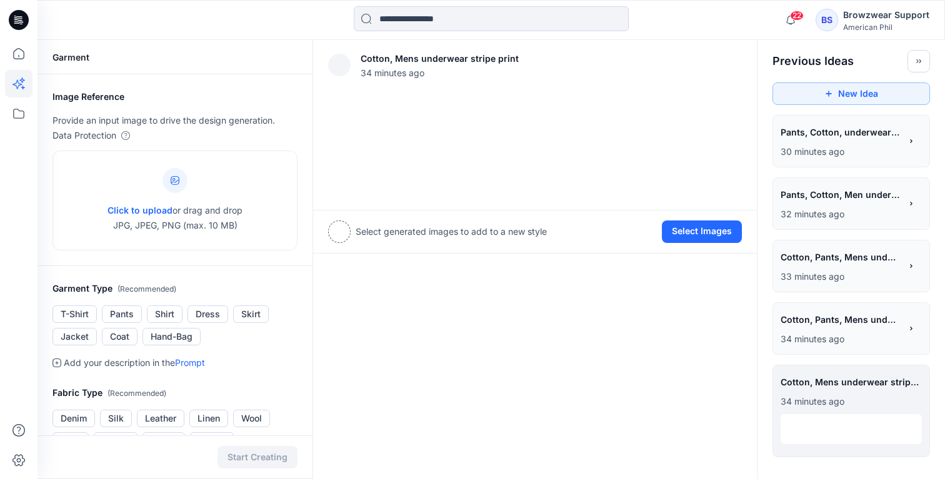
click at [867, 144] on div "**********" at bounding box center [840, 133] width 120 height 21
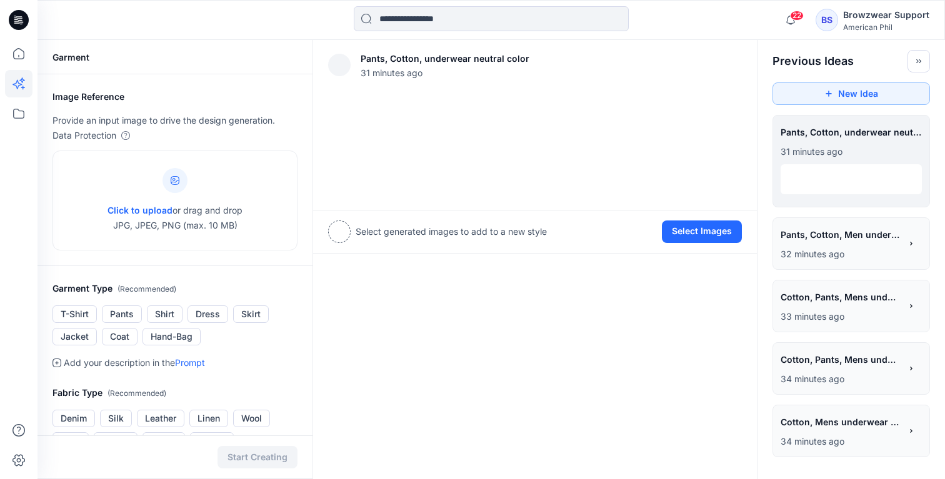
click at [849, 437] on p "34 minutes ago" at bounding box center [840, 441] width 120 height 15
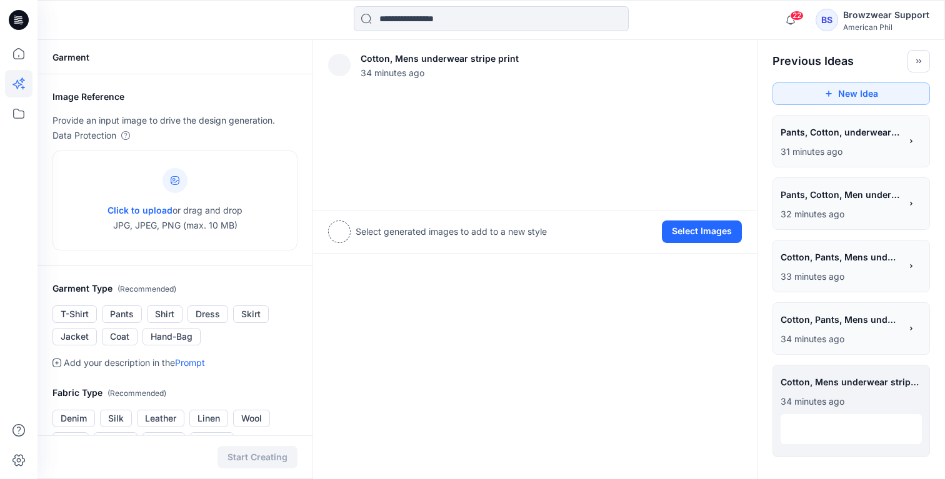
click at [909, 394] on div "**********" at bounding box center [850, 383] width 141 height 21
click at [712, 66] on button "View Settings" at bounding box center [711, 65] width 59 height 11
click at [164, 212] on div "Image Reference Provide an input image to drive the design generation. Data Pro…" at bounding box center [174, 170] width 275 height 192
click at [131, 171] on div "Image Reference Provide an input image to drive the design generation. Data Pro…" at bounding box center [174, 170] width 275 height 192
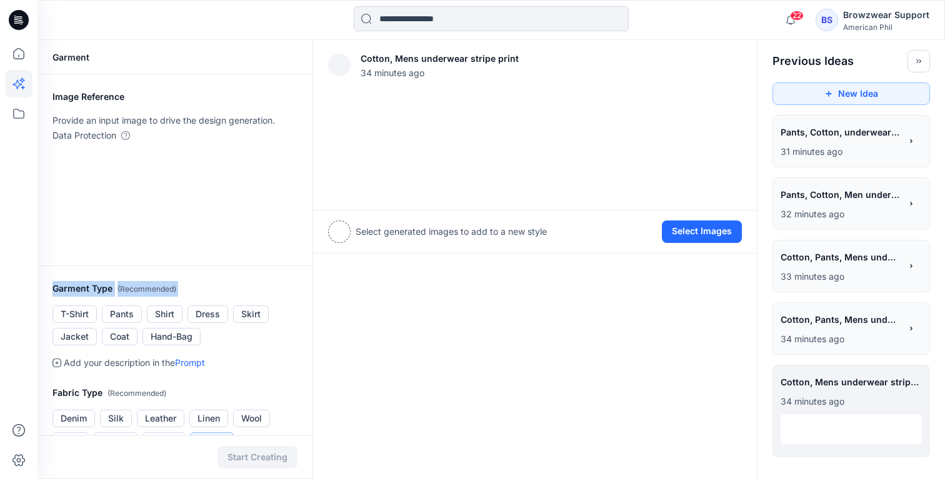
click at [131, 171] on div "Image Reference Provide an input image to drive the design generation. Data Pro…" at bounding box center [174, 170] width 275 height 192
click at [834, 154] on p "31 minutes ago" at bounding box center [840, 151] width 120 height 15
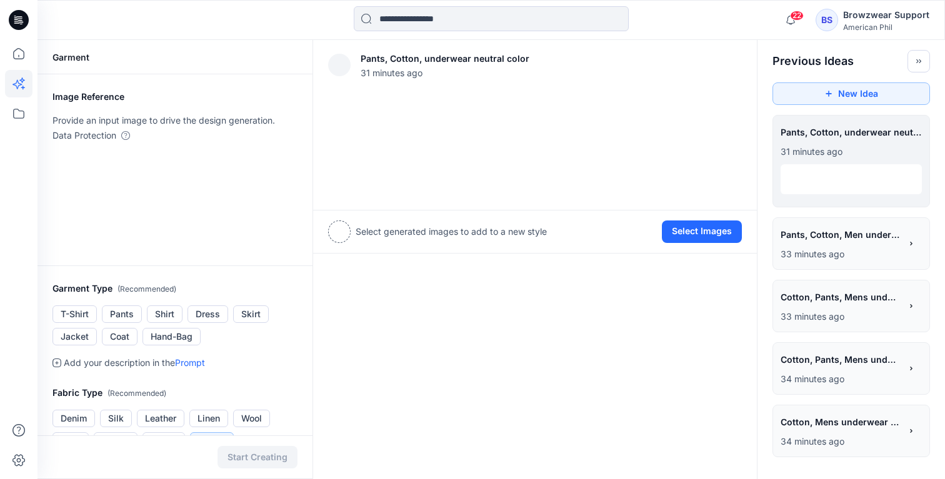
click at [189, 188] on div "Image Reference Provide an input image to drive the design generation. Data Pro…" at bounding box center [174, 170] width 275 height 192
click at [863, 98] on button "New Idea" at bounding box center [850, 93] width 157 height 22
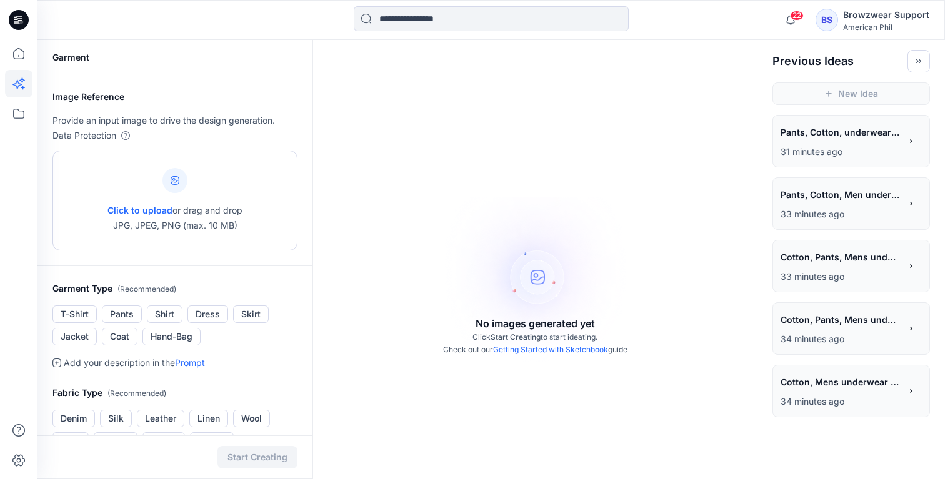
click at [158, 210] on span "Click to upload" at bounding box center [139, 210] width 65 height 11
type input "**********"
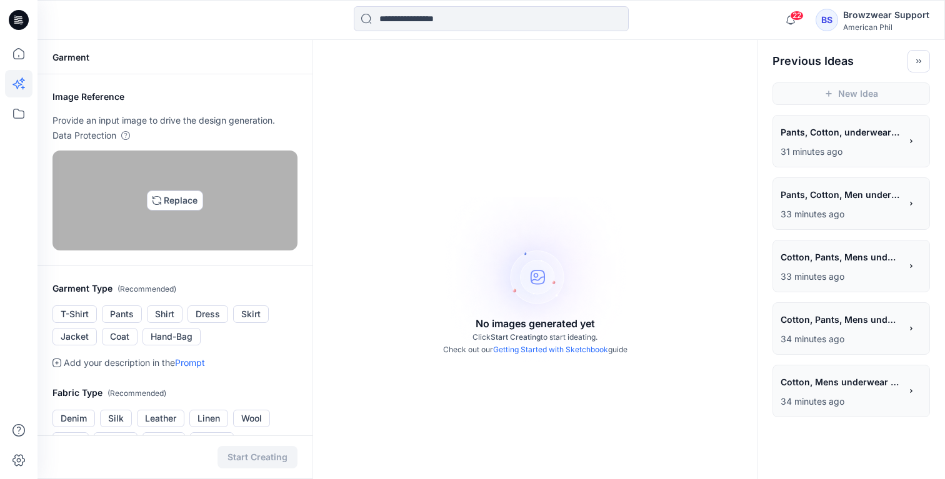
click at [180, 206] on img at bounding box center [175, 201] width 10 height 10
type input "**********"
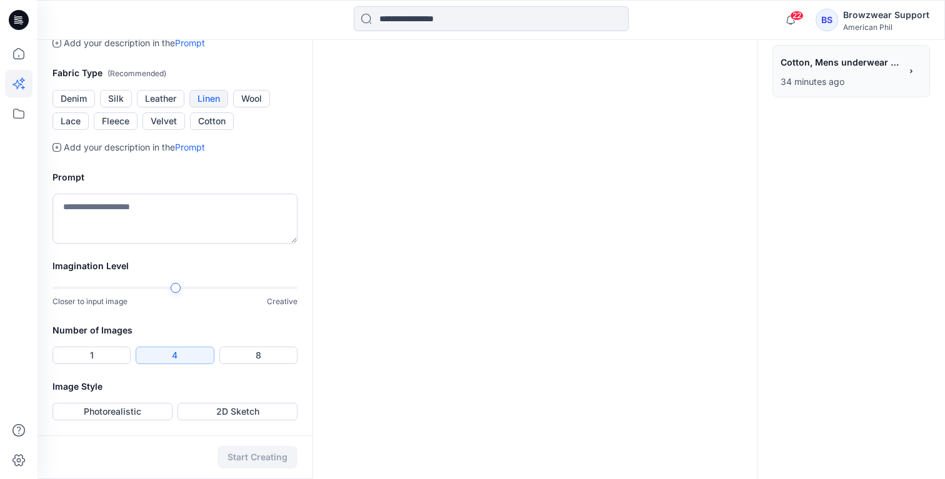
scroll to position [455, 0]
click at [219, 130] on button "Cotton" at bounding box center [212, 120] width 44 height 17
click at [217, 241] on textarea at bounding box center [174, 219] width 245 height 50
drag, startPoint x: 85, startPoint y: 206, endPoint x: 23, endPoint y: 206, distance: 61.9
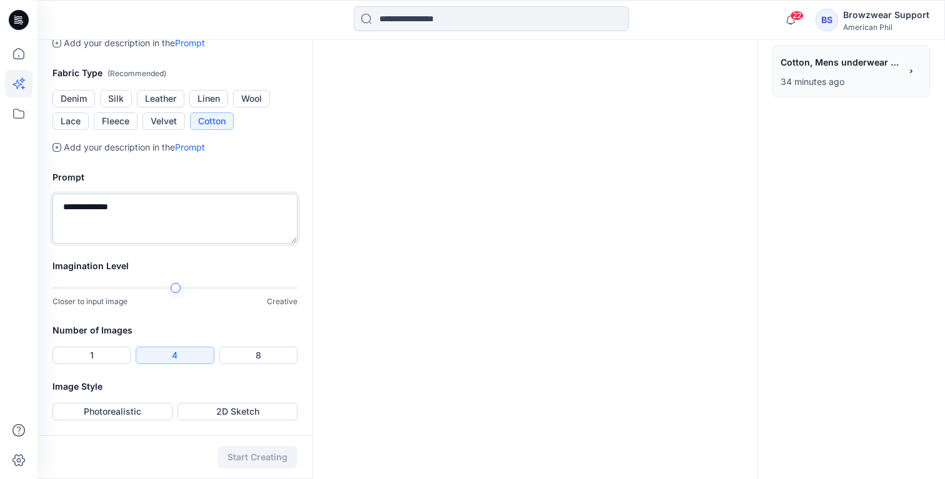
click at [23, 206] on div "22 Notifications Browzwear Support has invited you to the Folder American [PERS…" at bounding box center [472, 79] width 945 height 799
click at [181, 209] on textarea "*********" at bounding box center [174, 219] width 245 height 50
type textarea "**********"
click at [113, 350] on button "1" at bounding box center [91, 355] width 78 height 17
click at [161, 416] on button "Photorealistic" at bounding box center [112, 411] width 120 height 17
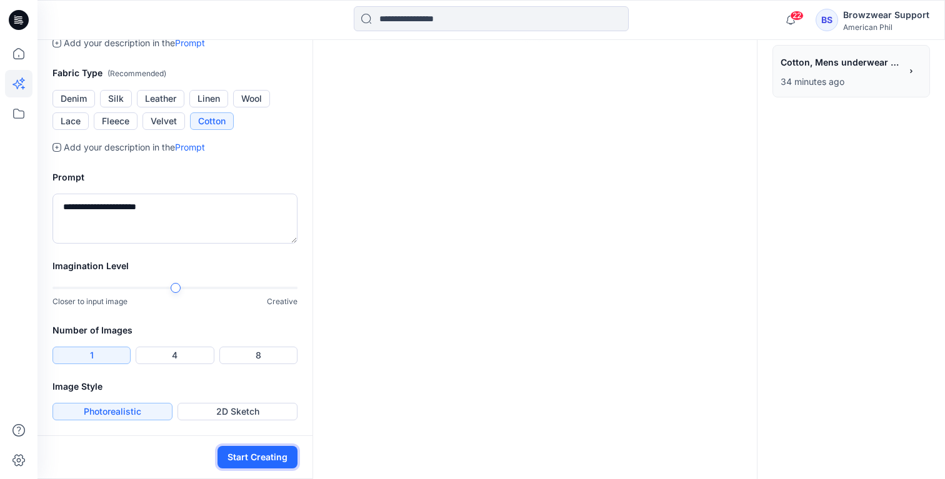
click at [276, 459] on button "Start Creating" at bounding box center [257, 457] width 80 height 22
click at [270, 456] on button "Start Creating" at bounding box center [257, 457] width 80 height 22
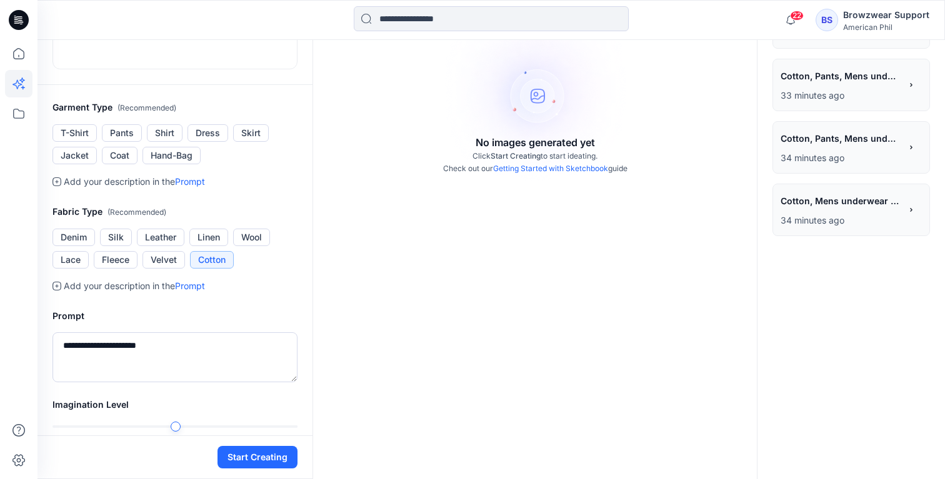
scroll to position [0, 0]
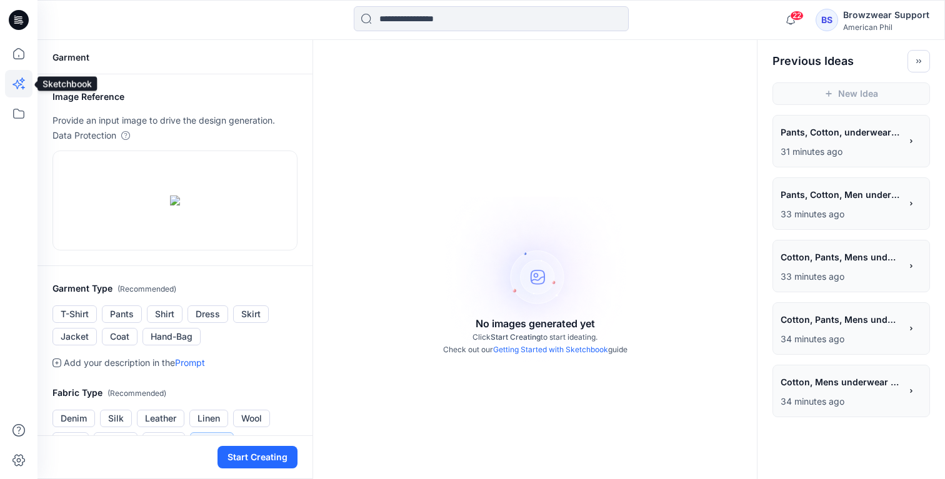
click at [21, 87] on icon at bounding box center [23, 88] width 4 height 4
click at [885, 15] on div "Browzwear Support" at bounding box center [886, 14] width 86 height 15
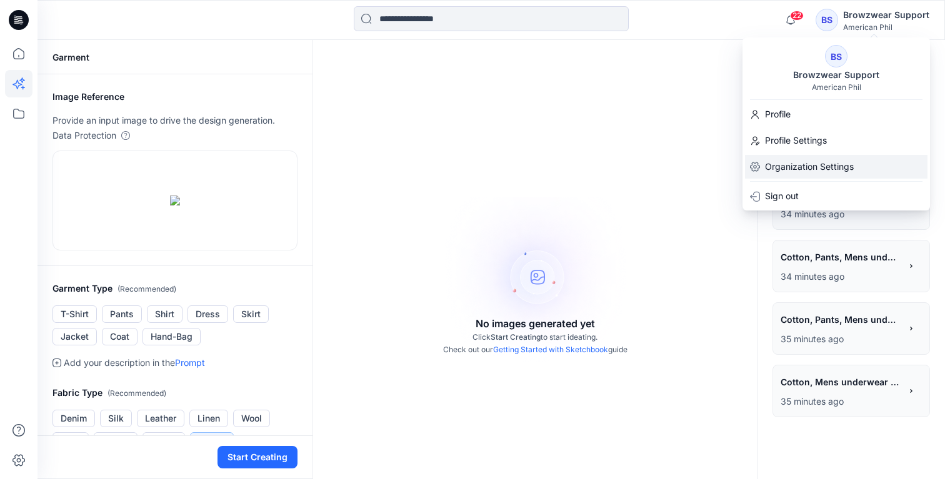
click at [810, 169] on p "Organization Settings" at bounding box center [809, 166] width 89 height 15
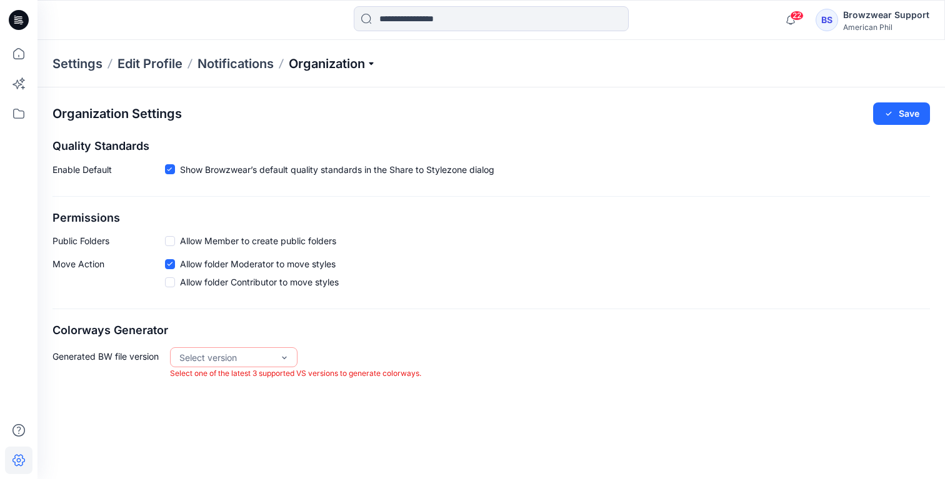
click at [337, 64] on p "Organization" at bounding box center [332, 63] width 87 height 17
